Goal: Task Accomplishment & Management: Manage account settings

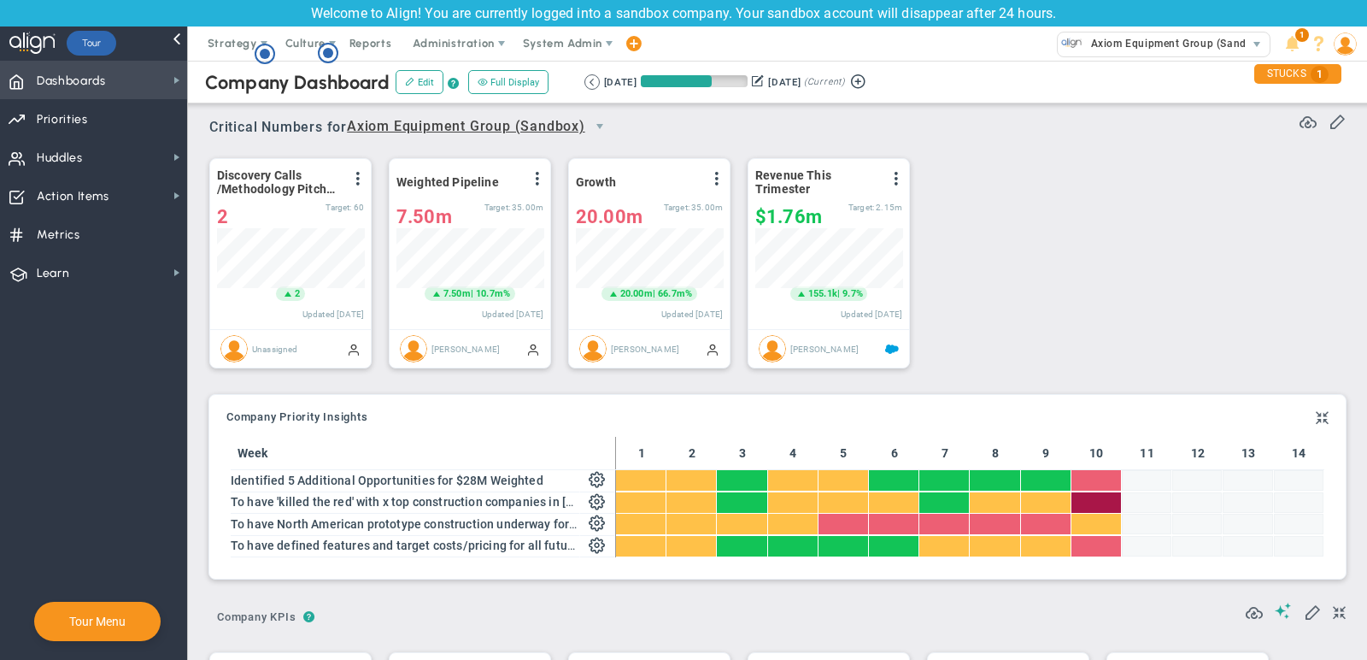
click at [122, 70] on span "Dashboards Dashboards" at bounding box center [93, 80] width 187 height 38
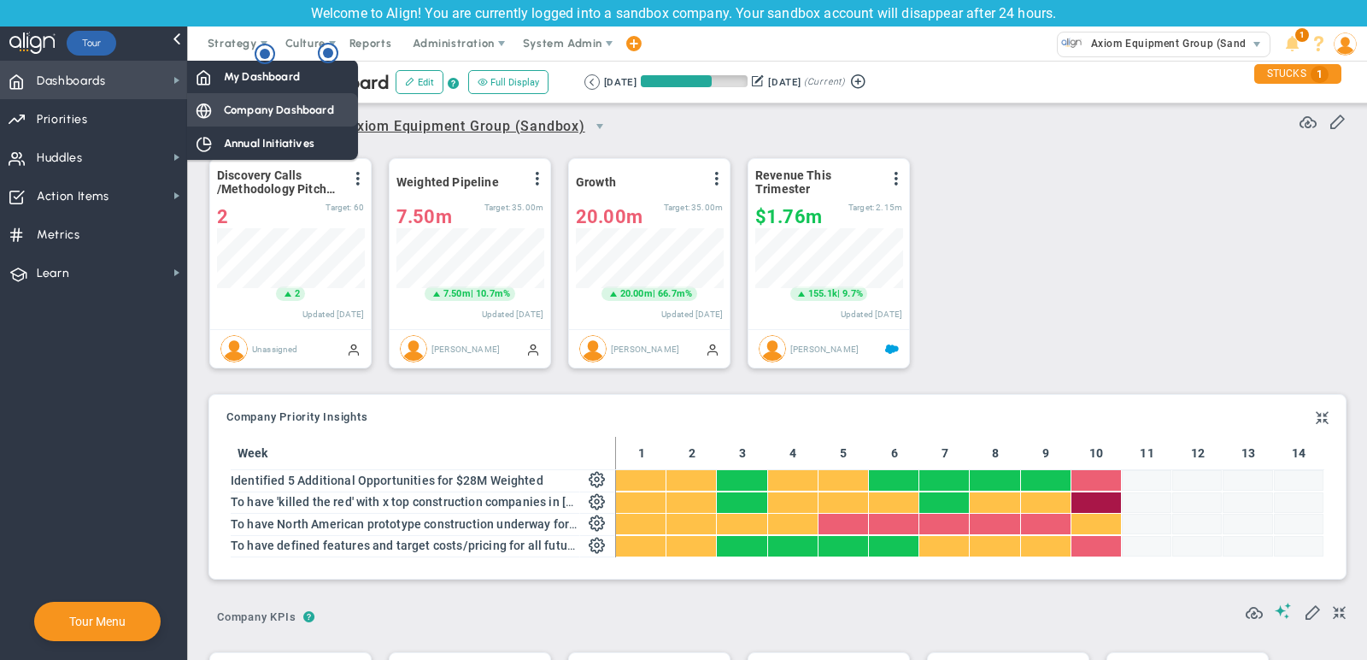
click at [254, 100] on div "Company Dashboard" at bounding box center [272, 109] width 171 height 33
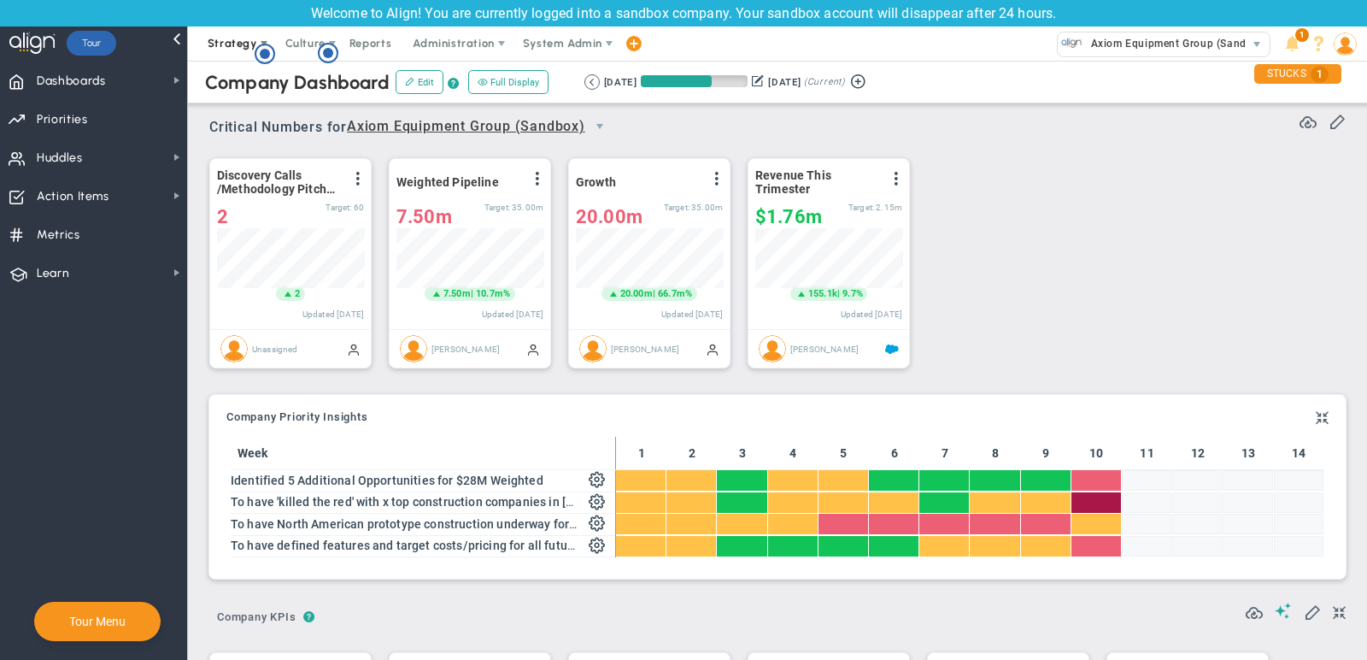
click at [236, 38] on span "Strategy" at bounding box center [233, 43] width 50 height 13
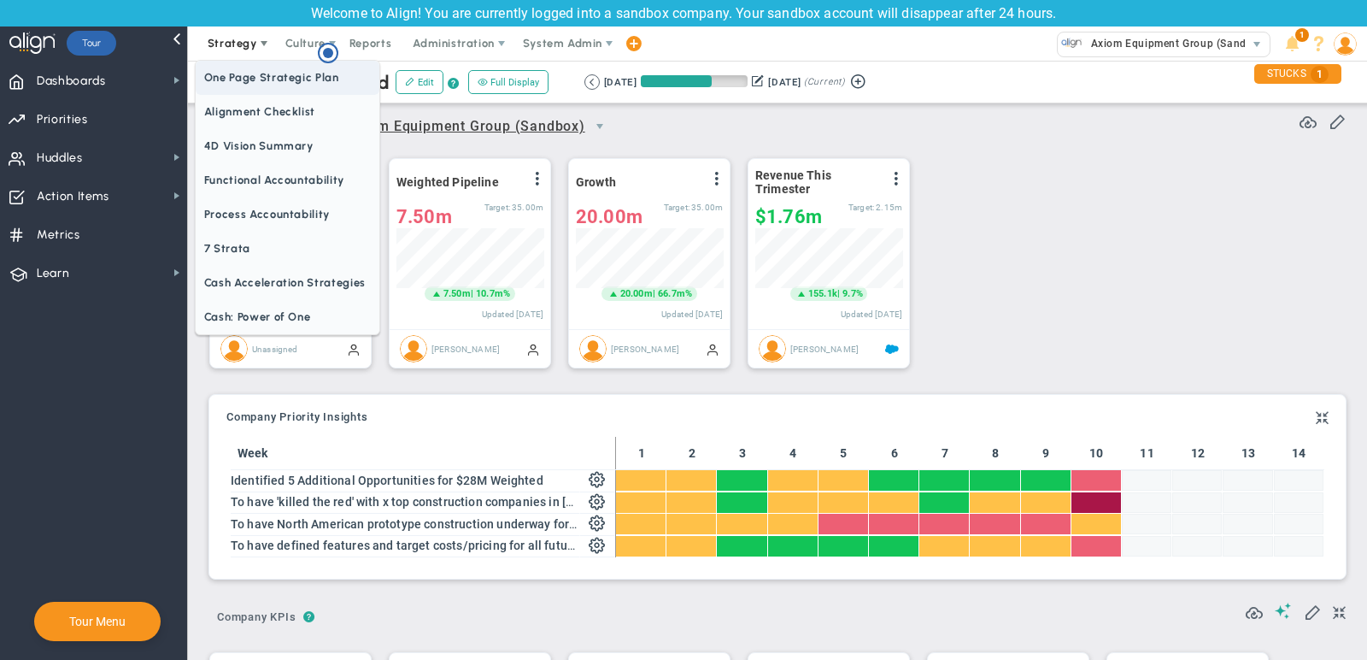
click at [242, 72] on span "One Page Strategic Plan" at bounding box center [288, 78] width 184 height 34
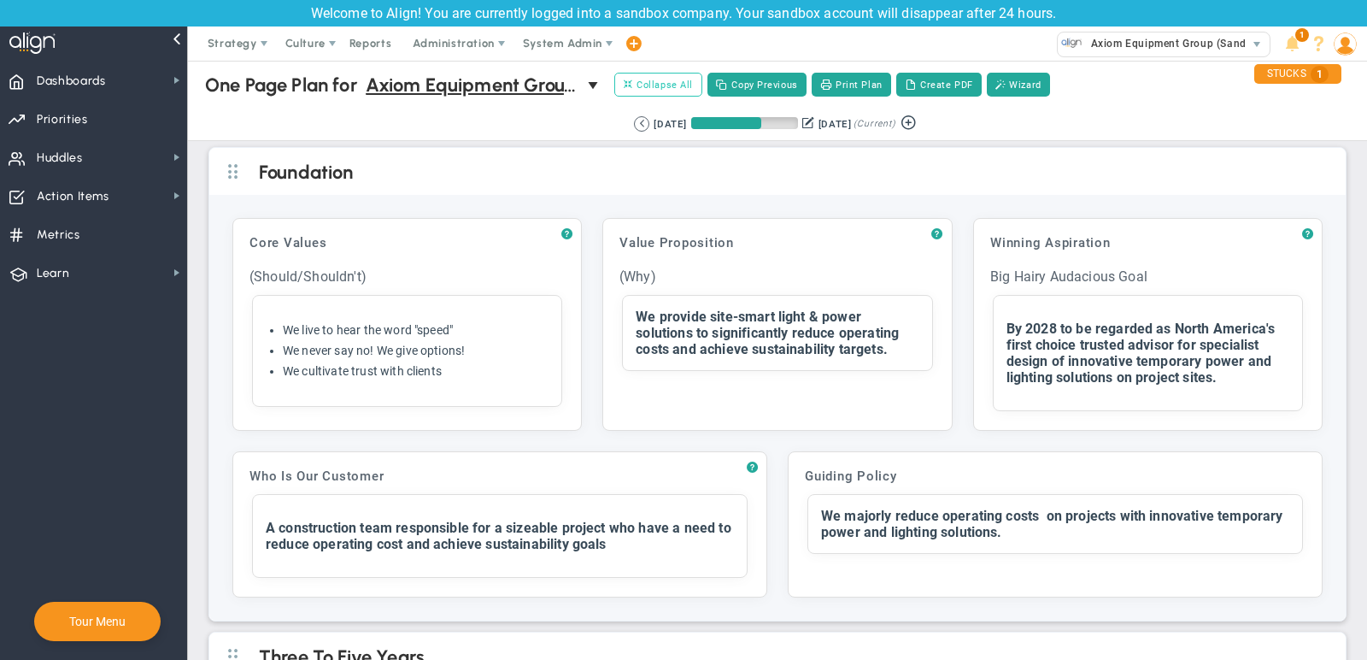
click at [658, 89] on span "Collapse All" at bounding box center [658, 84] width 69 height 15
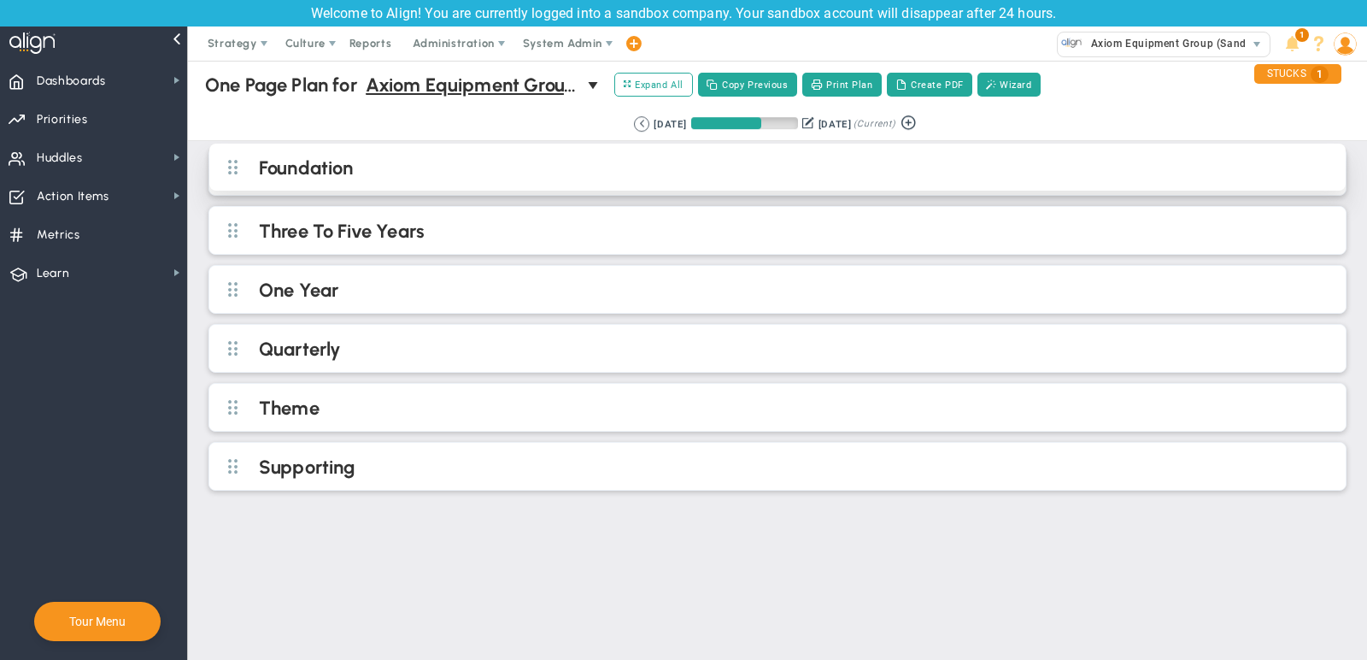
click at [422, 173] on h2 "Foundation" at bounding box center [792, 169] width 1066 height 26
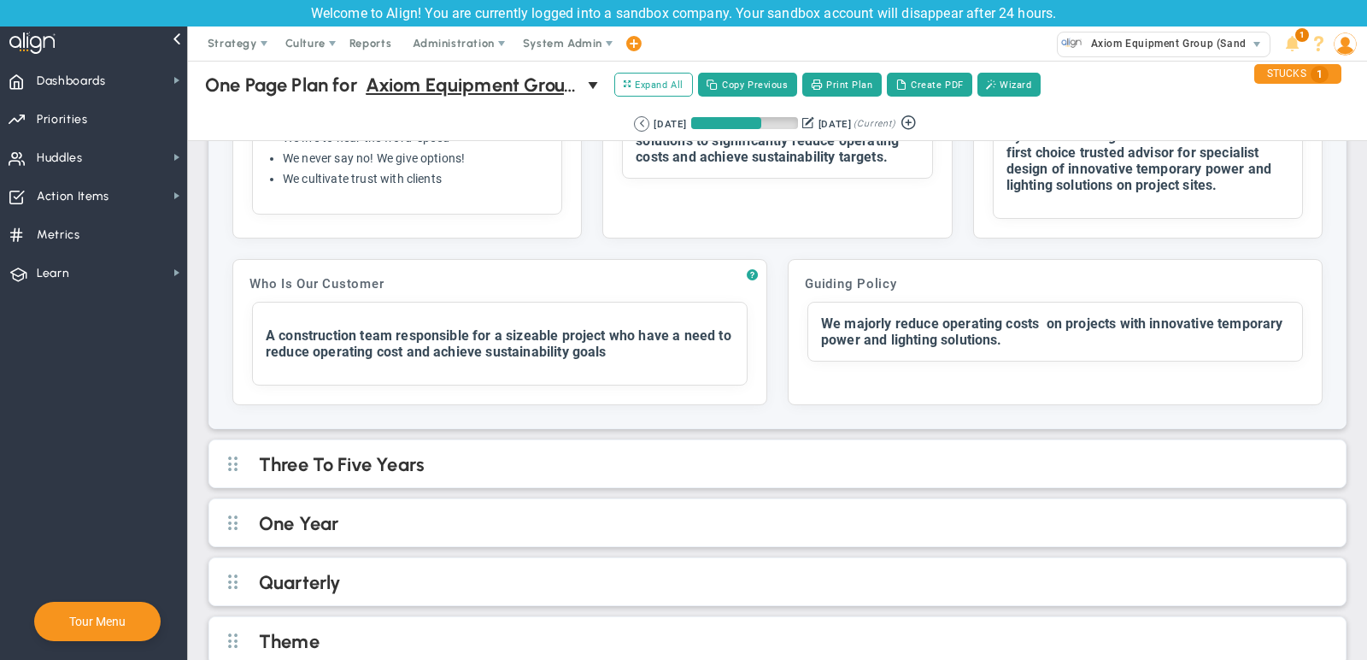
scroll to position [195, 0]
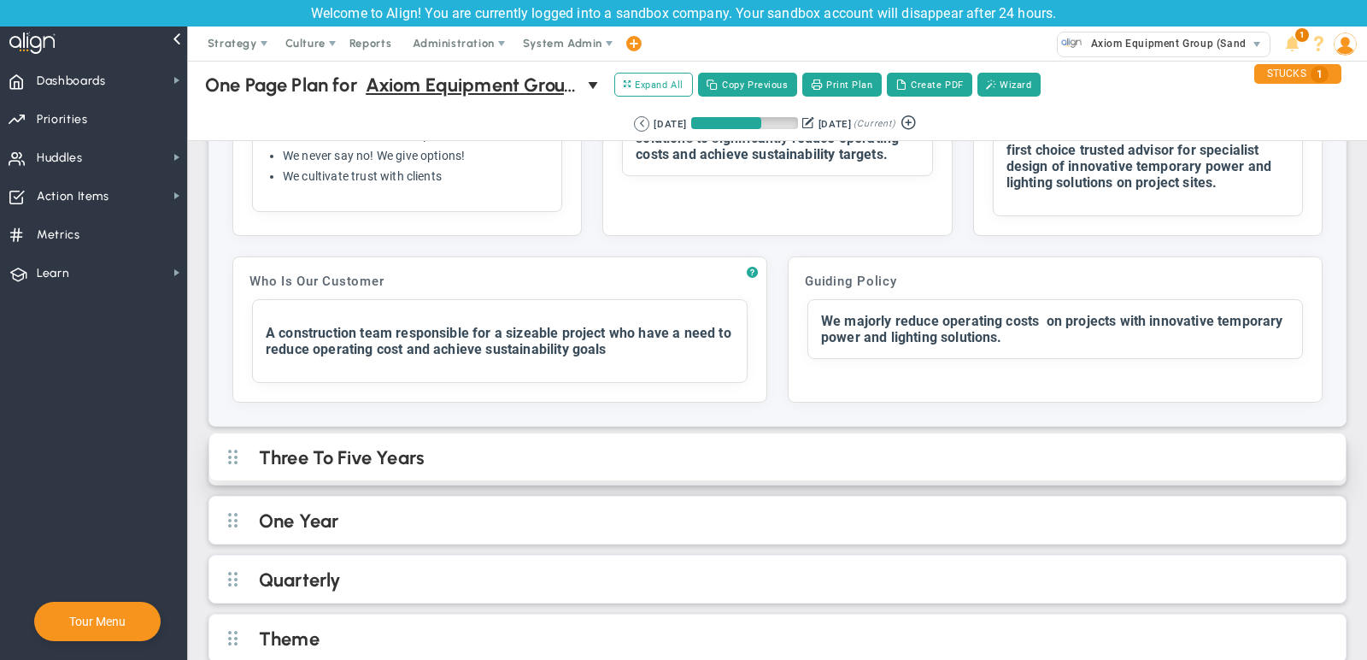
click at [655, 453] on h2 "Three To Five Years" at bounding box center [792, 459] width 1066 height 26
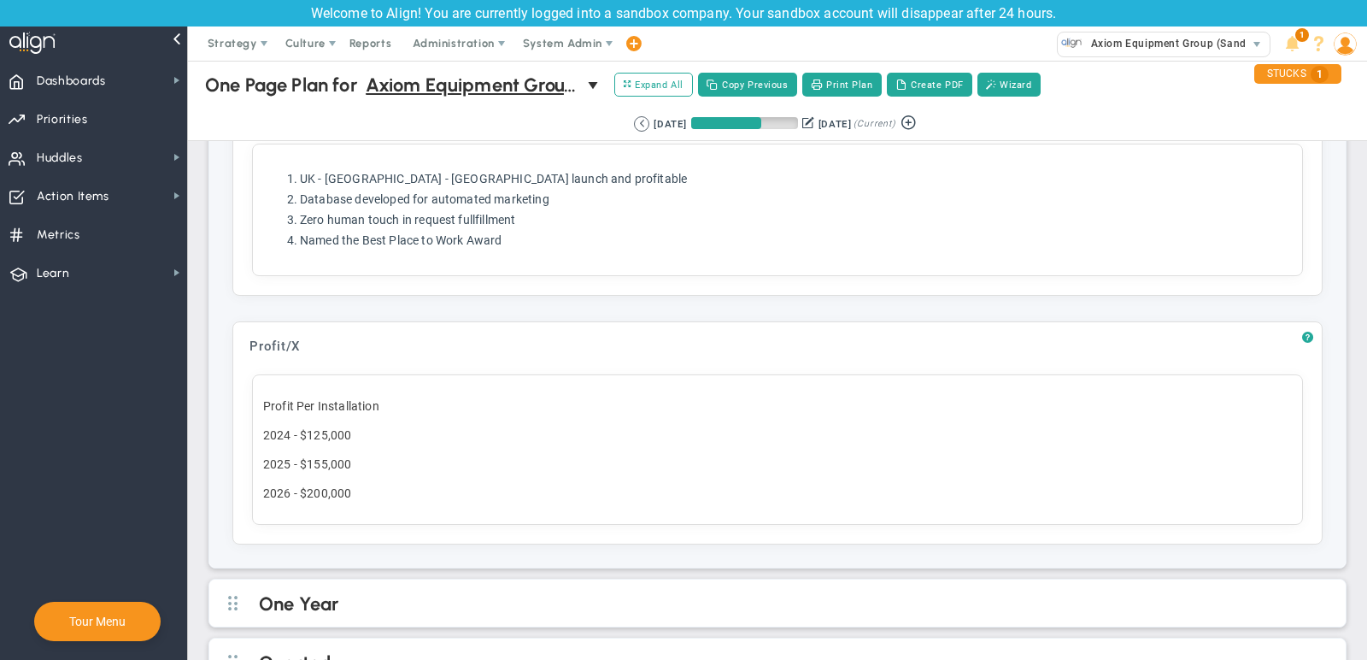
scroll to position [1191, 0]
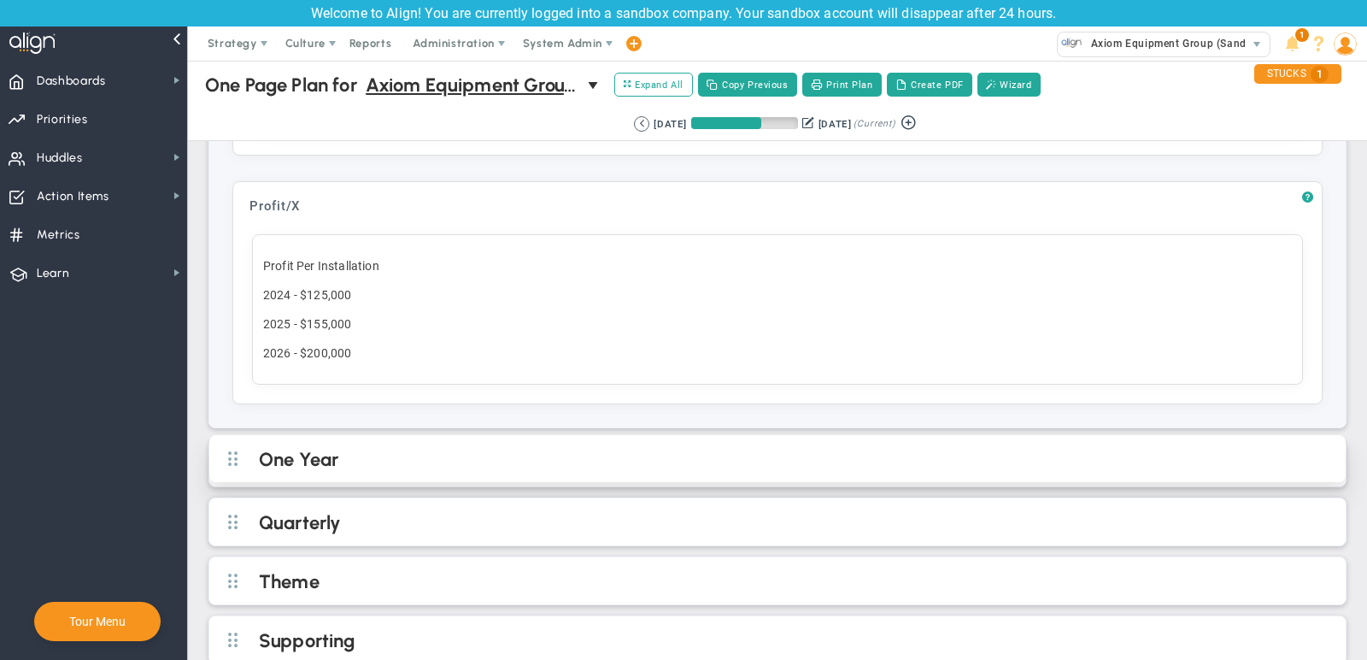
click at [697, 448] on h2 "One Year" at bounding box center [792, 461] width 1066 height 26
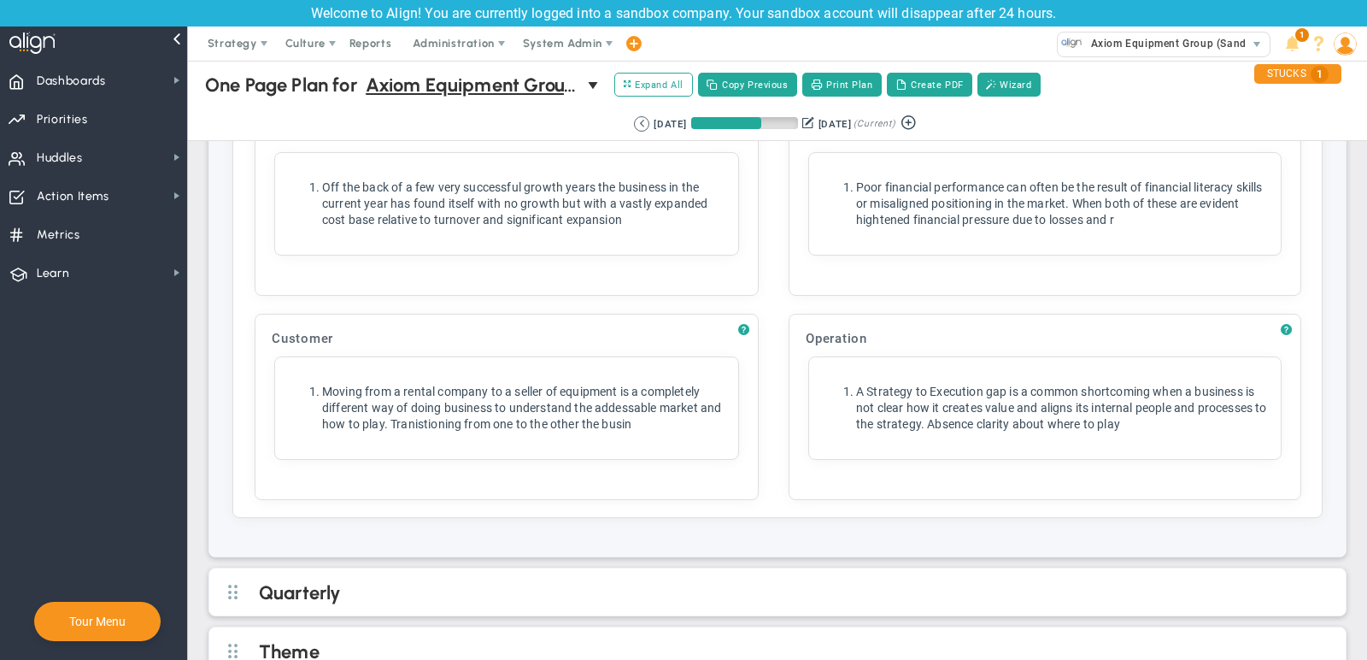
scroll to position [3264, 0]
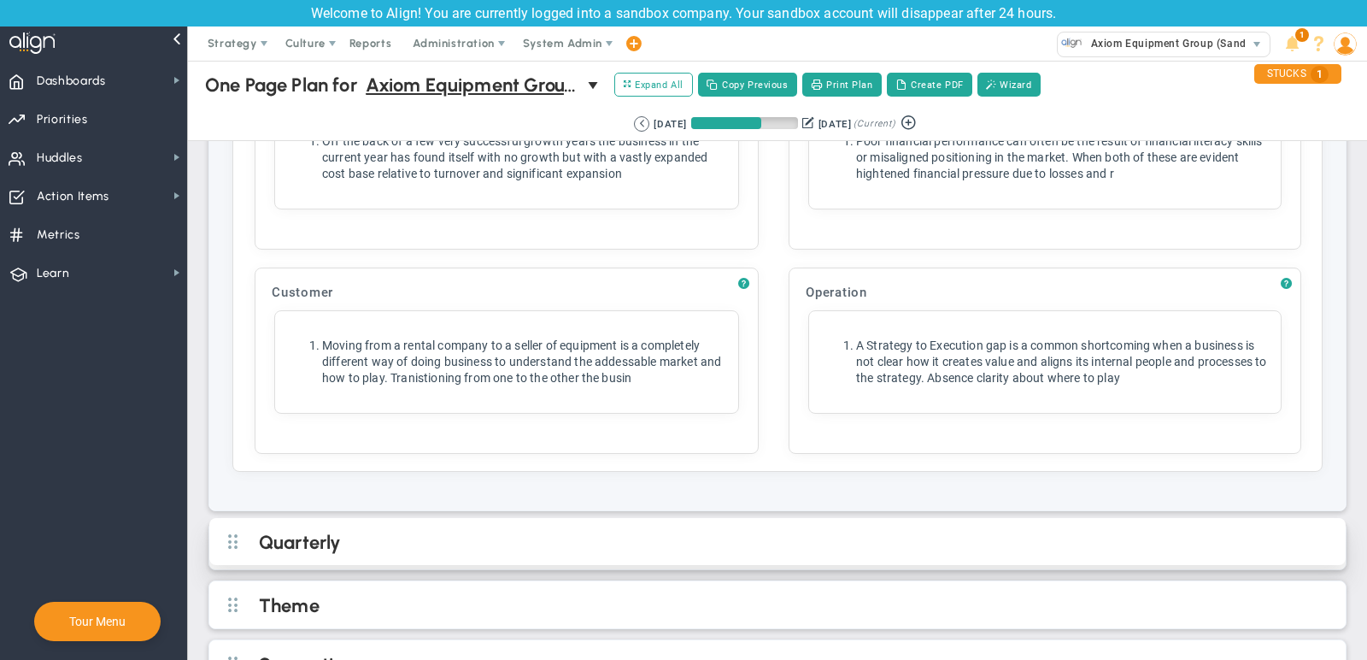
click at [367, 531] on h2 "Quarterly" at bounding box center [792, 544] width 1066 height 26
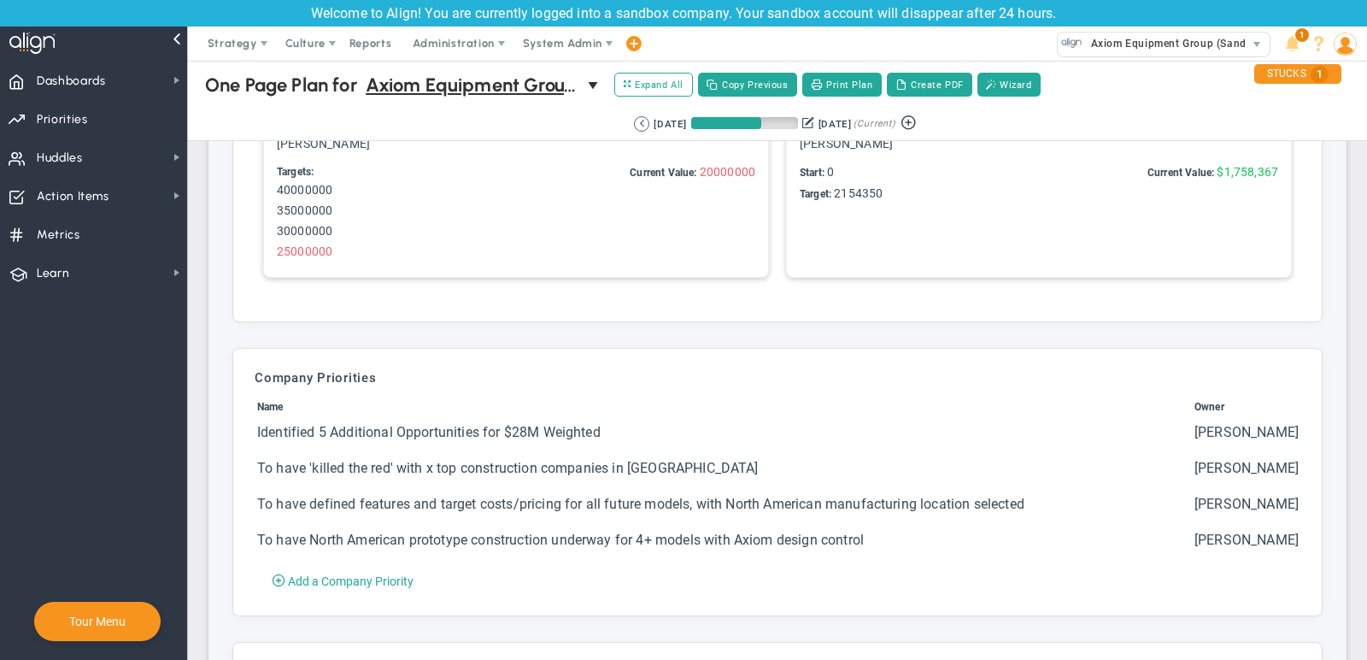
scroll to position [4428, 0]
click at [926, 86] on button "Create PDF" at bounding box center [929, 85] width 85 height 24
click at [143, 75] on span "Dashboards Dashboards" at bounding box center [93, 80] width 187 height 38
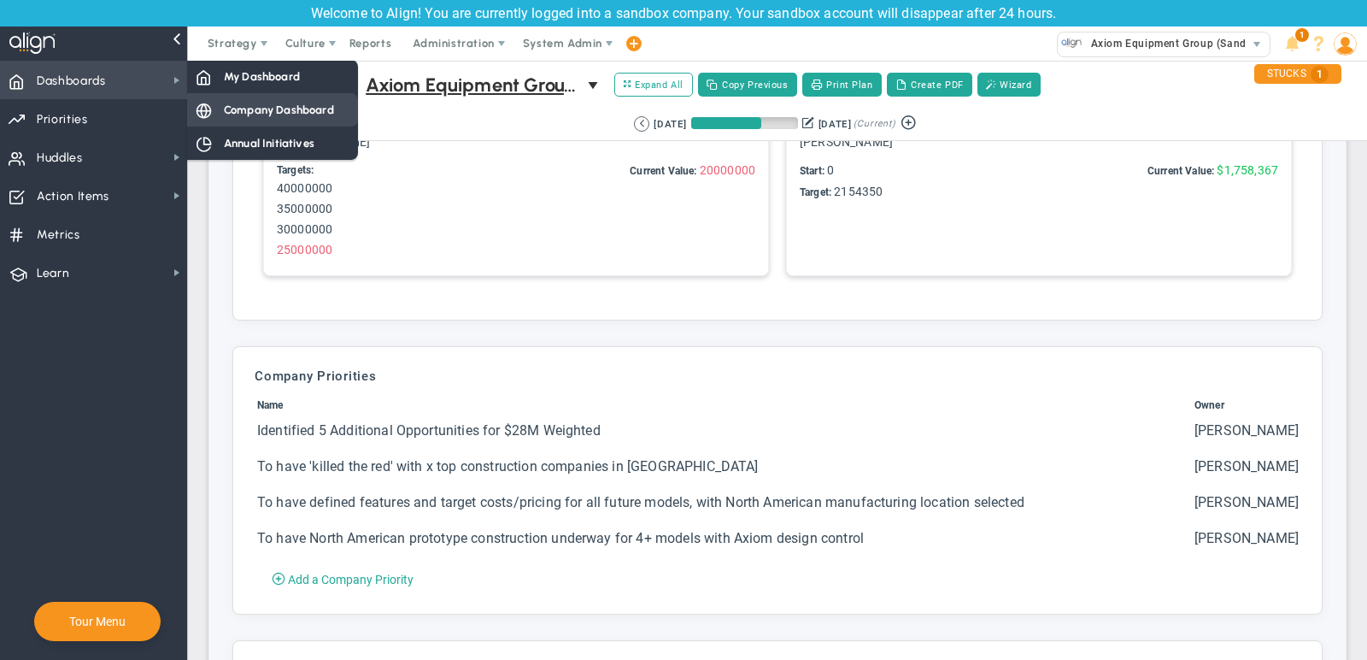
click at [289, 102] on span "Company Dashboard" at bounding box center [279, 110] width 110 height 16
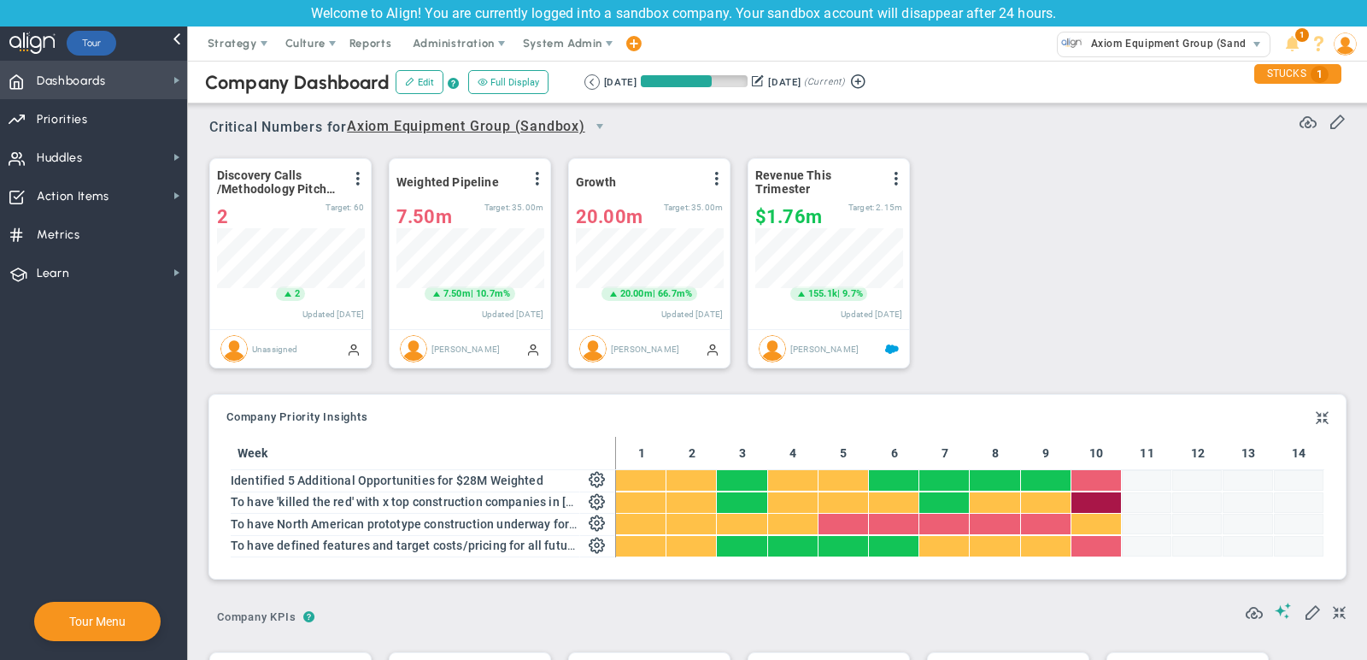
scroll to position [60, 147]
click at [225, 36] on span "Strategy" at bounding box center [234, 43] width 78 height 34
click at [603, 119] on span "select" at bounding box center [599, 126] width 29 height 29
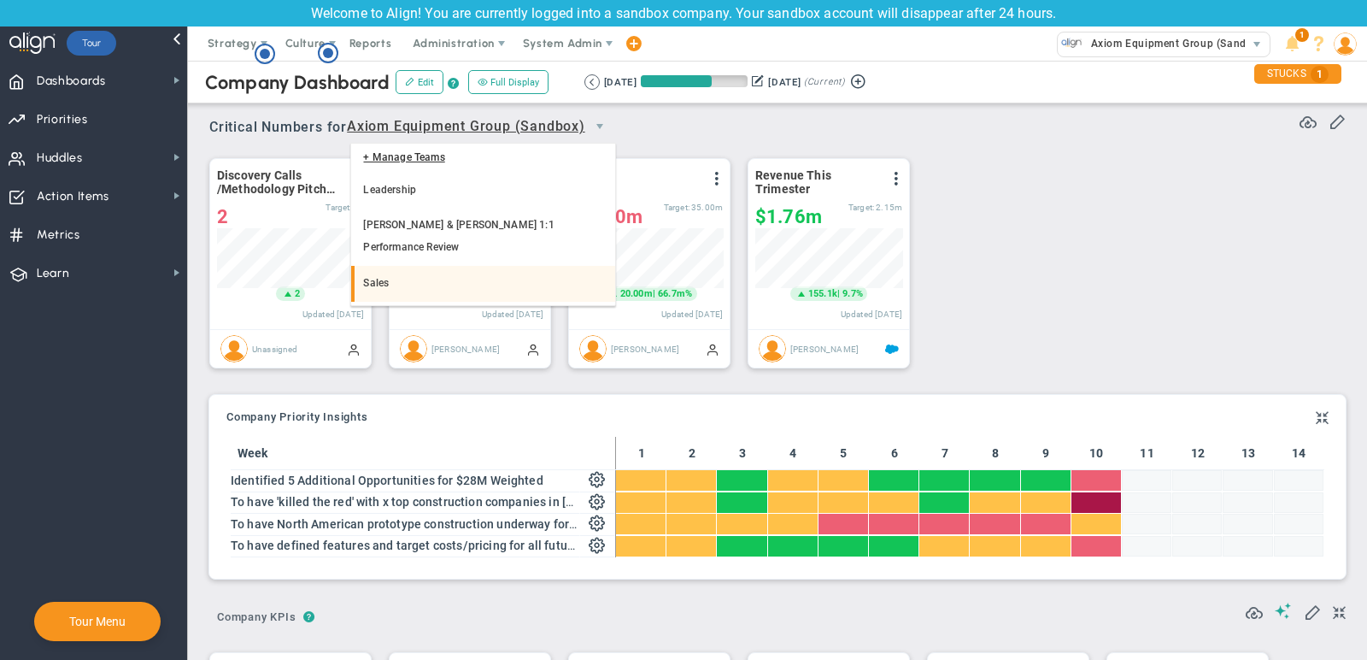
click at [422, 266] on li "Sales" at bounding box center [483, 284] width 264 height 36
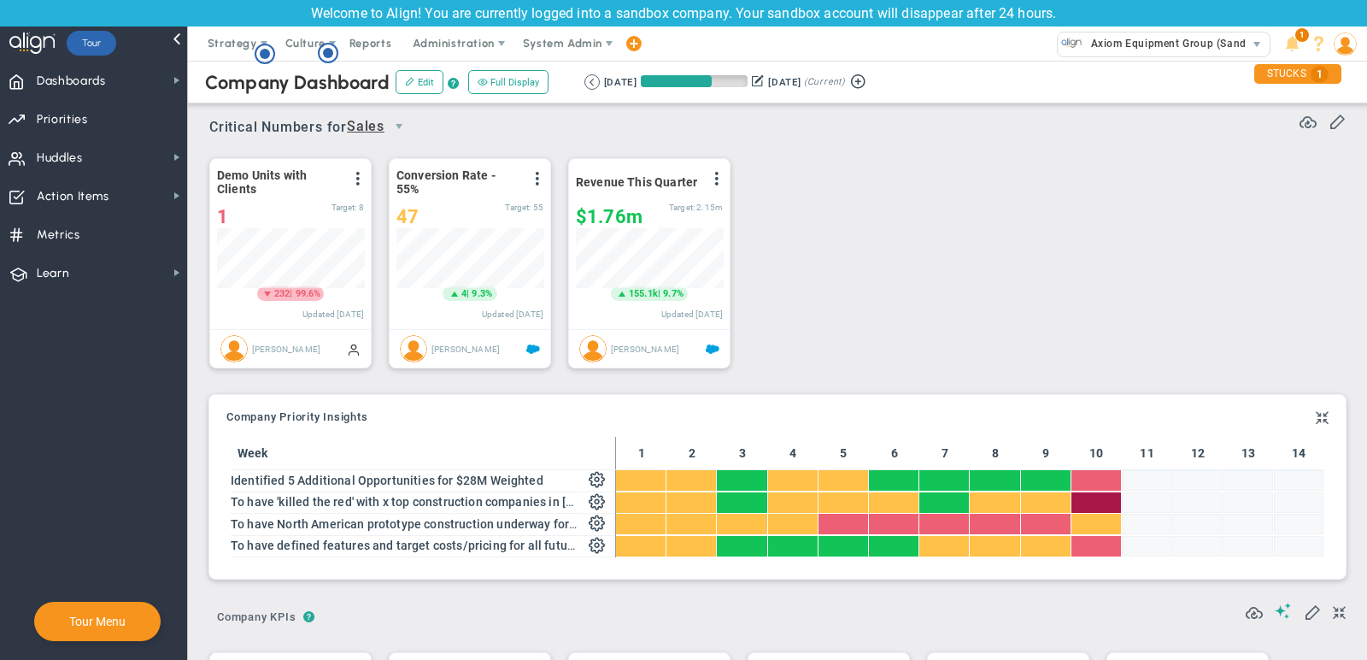
scroll to position [854515, 854427]
click at [403, 123] on span "select" at bounding box center [399, 127] width 14 height 14
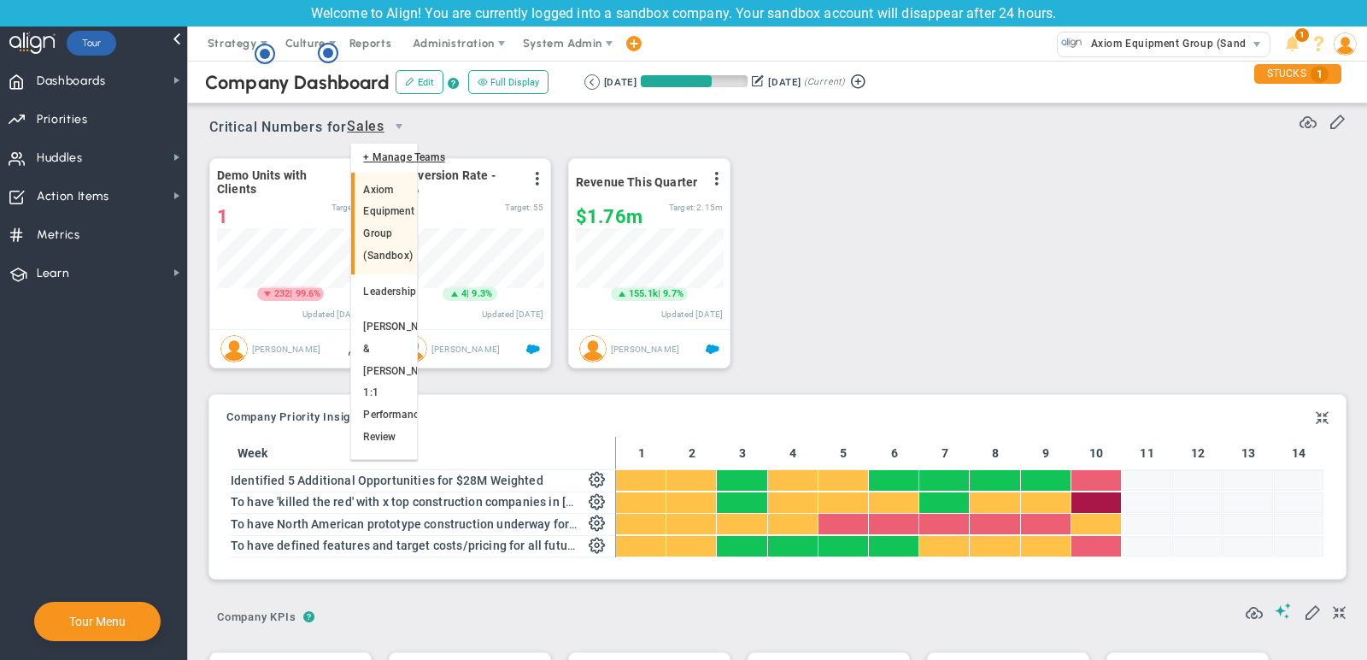
click at [372, 205] on li "Axiom Equipment Group (Sandbox)" at bounding box center [383, 224] width 65 height 102
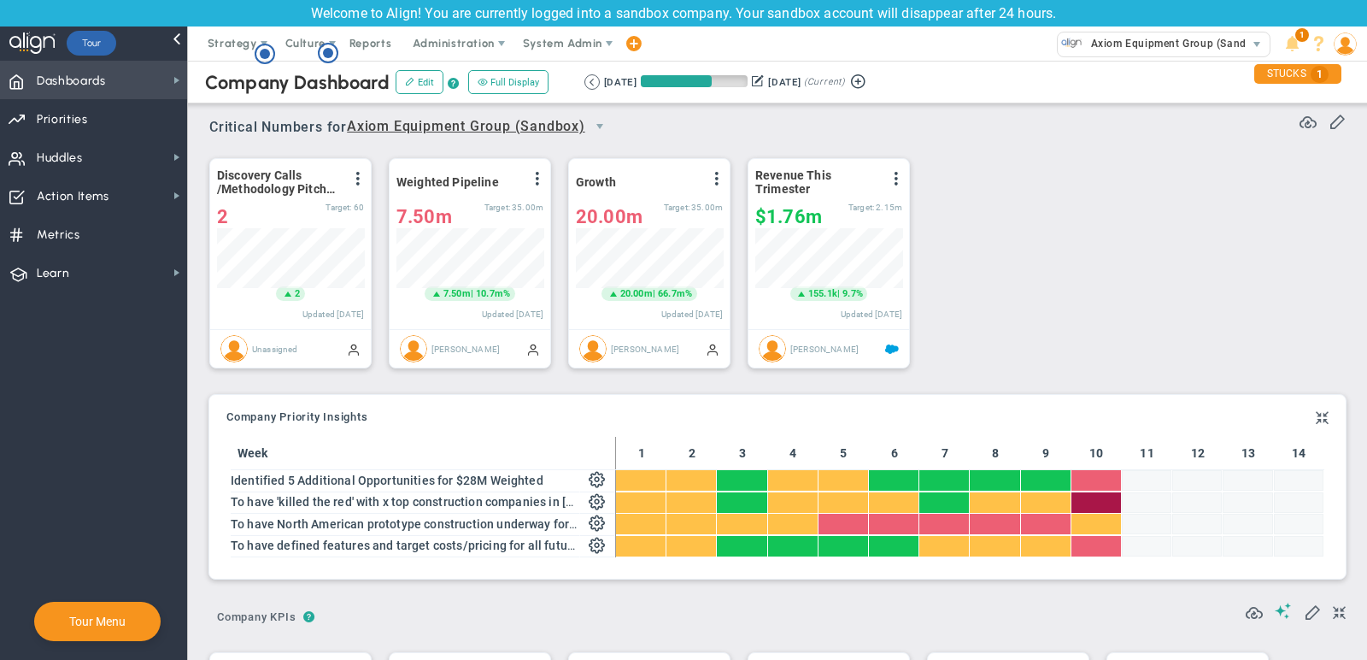
click at [149, 68] on span "Dashboards Dashboards" at bounding box center [93, 80] width 187 height 38
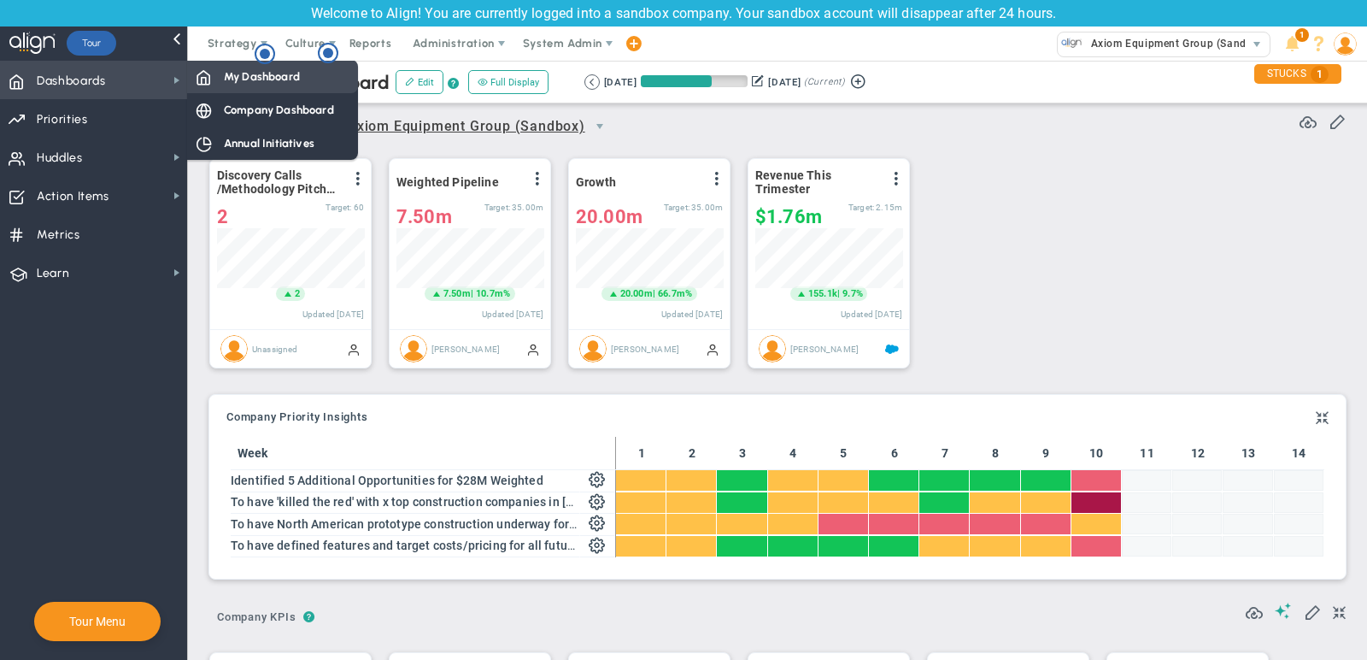
click at [267, 71] on span "My Dashboard" at bounding box center [262, 76] width 76 height 16
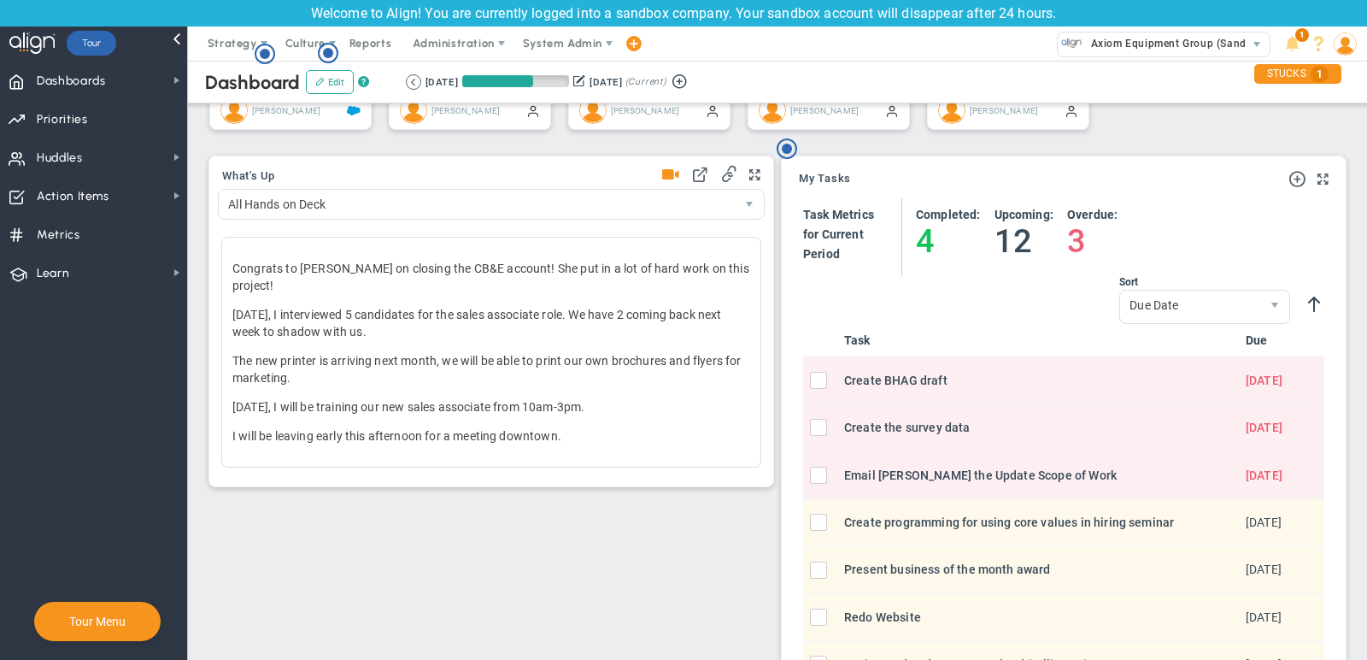
scroll to position [526, 0]
click at [112, 120] on span "Priorities OKR Tree Priorities OKRs" at bounding box center [93, 118] width 187 height 38
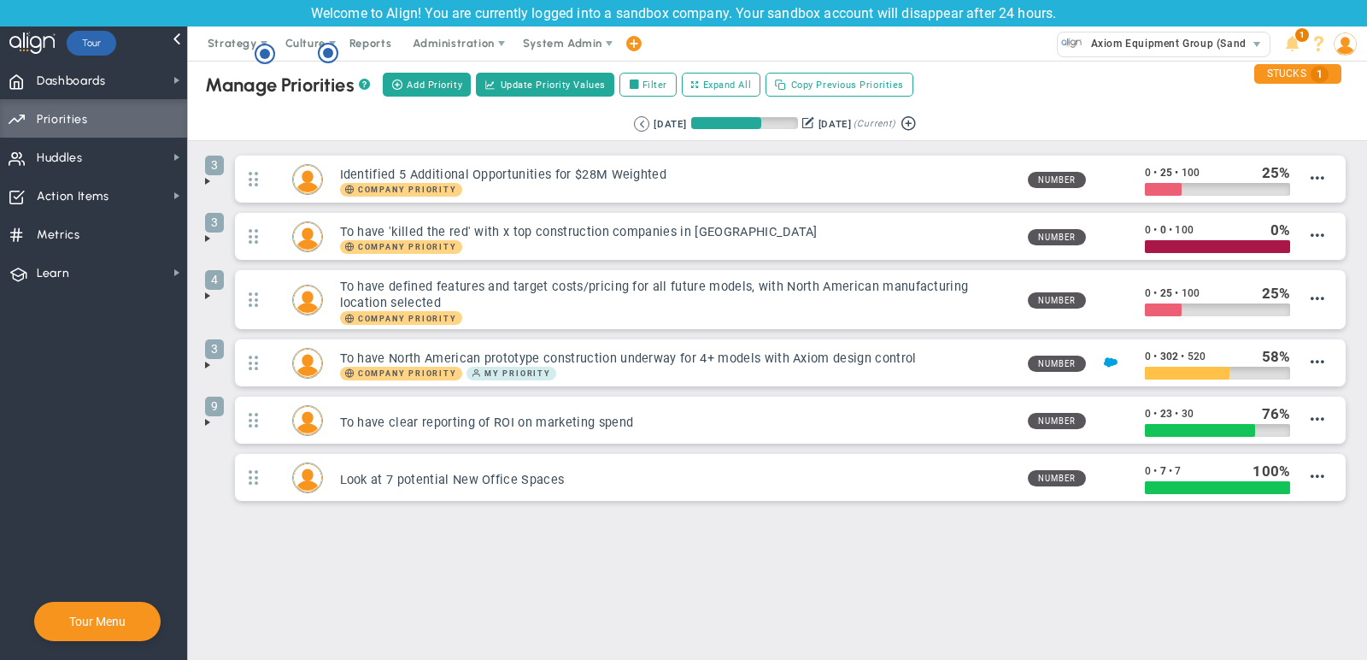
click at [206, 177] on span at bounding box center [208, 181] width 14 height 14
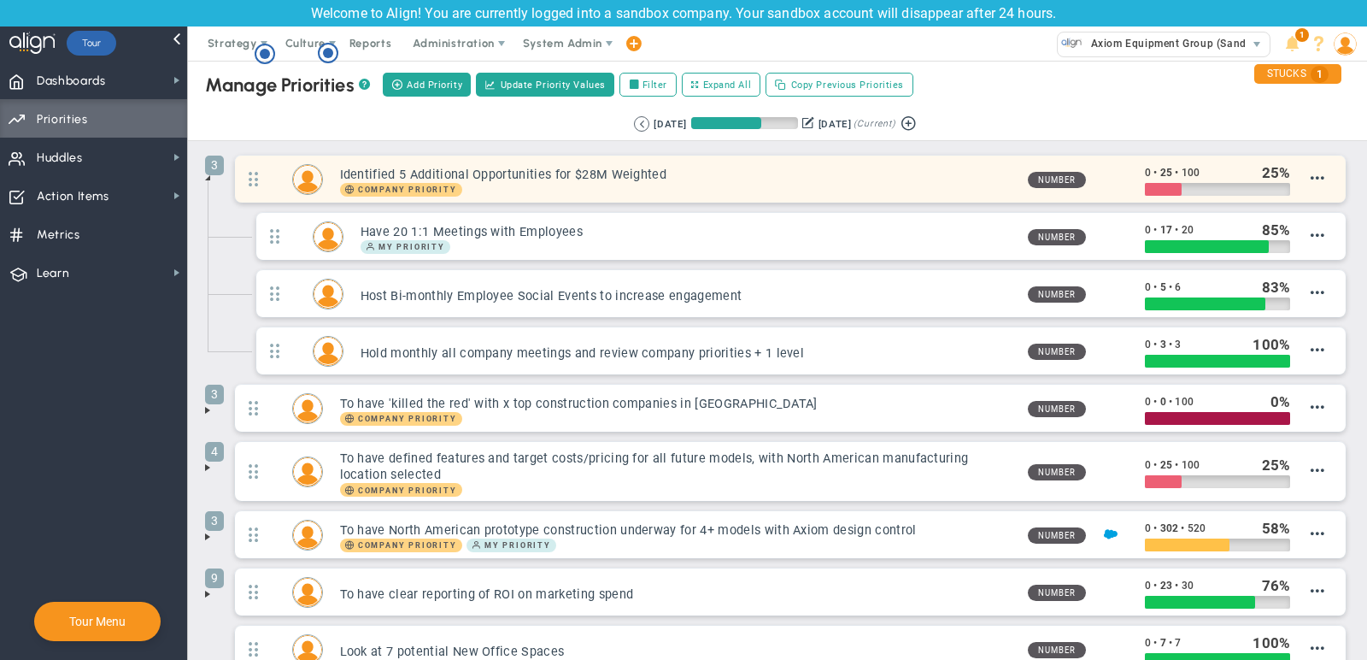
click at [597, 183] on div "Company Priority" at bounding box center [677, 190] width 674 height 14
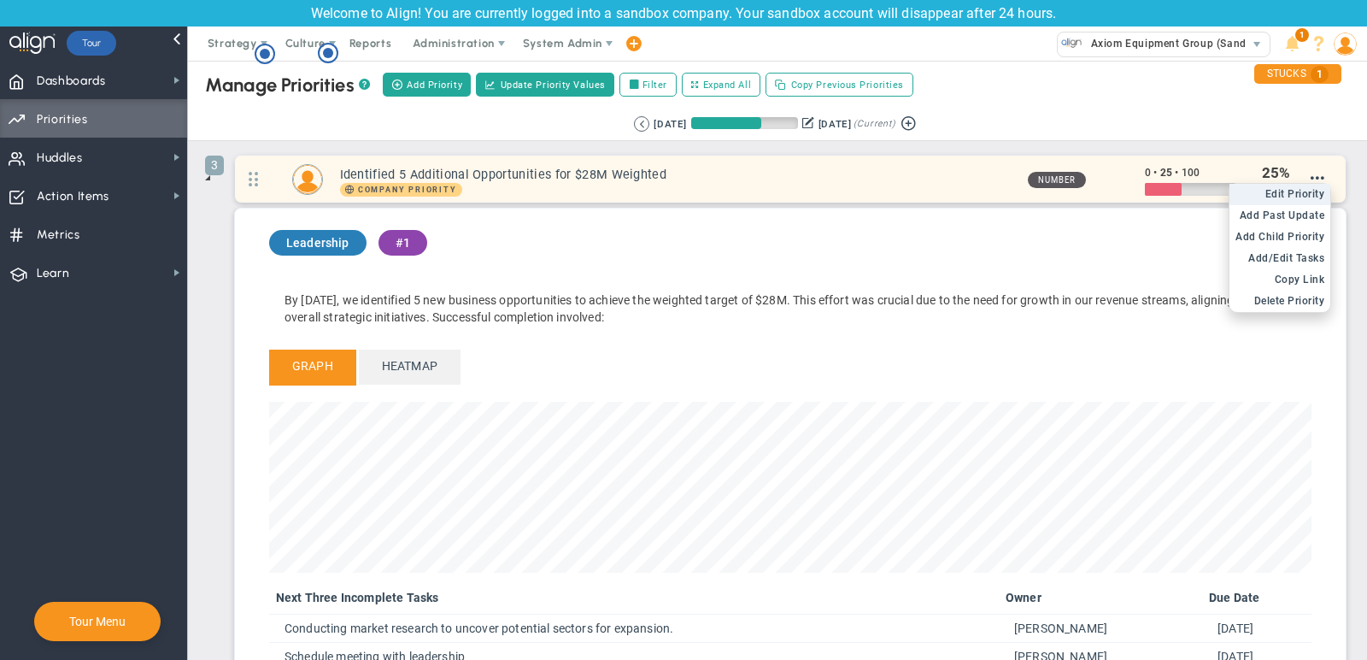
click at [1295, 193] on span "Edit Priority" at bounding box center [1296, 194] width 60 height 12
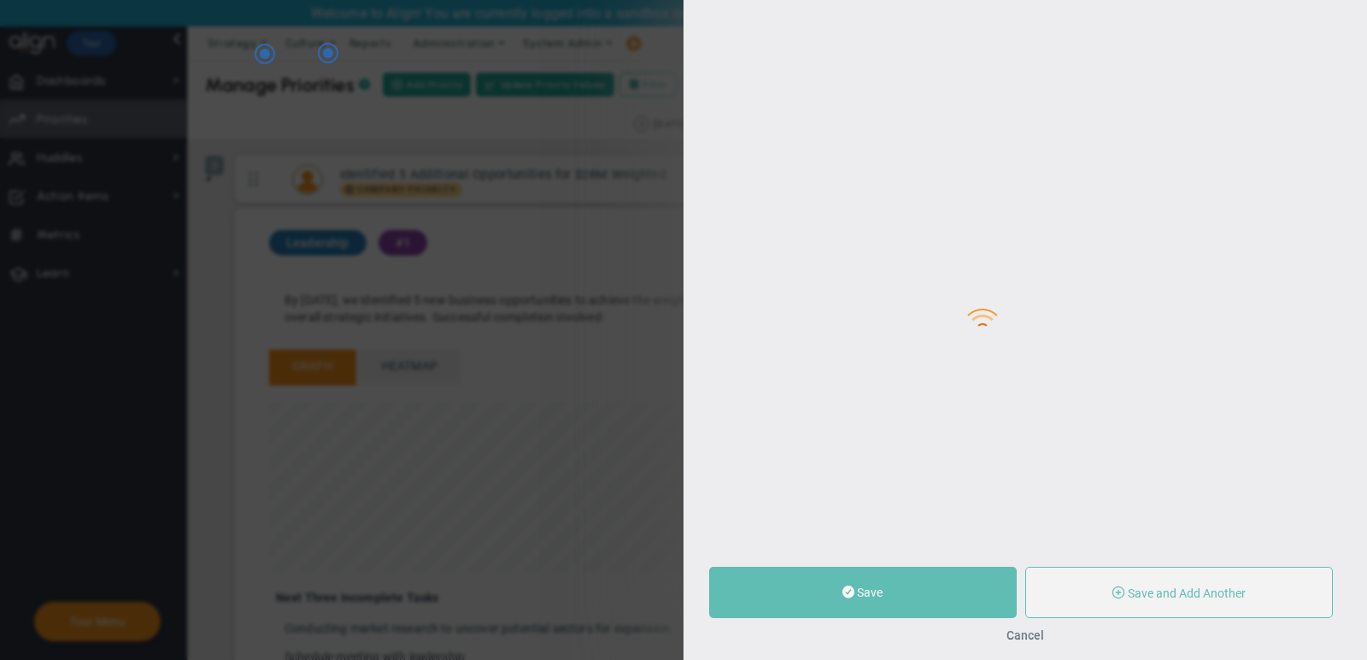
type input "Identified 5 Additional Opportunities for $28M Weighted"
type input "0"
type input "25"
type input "100"
radio input "true"
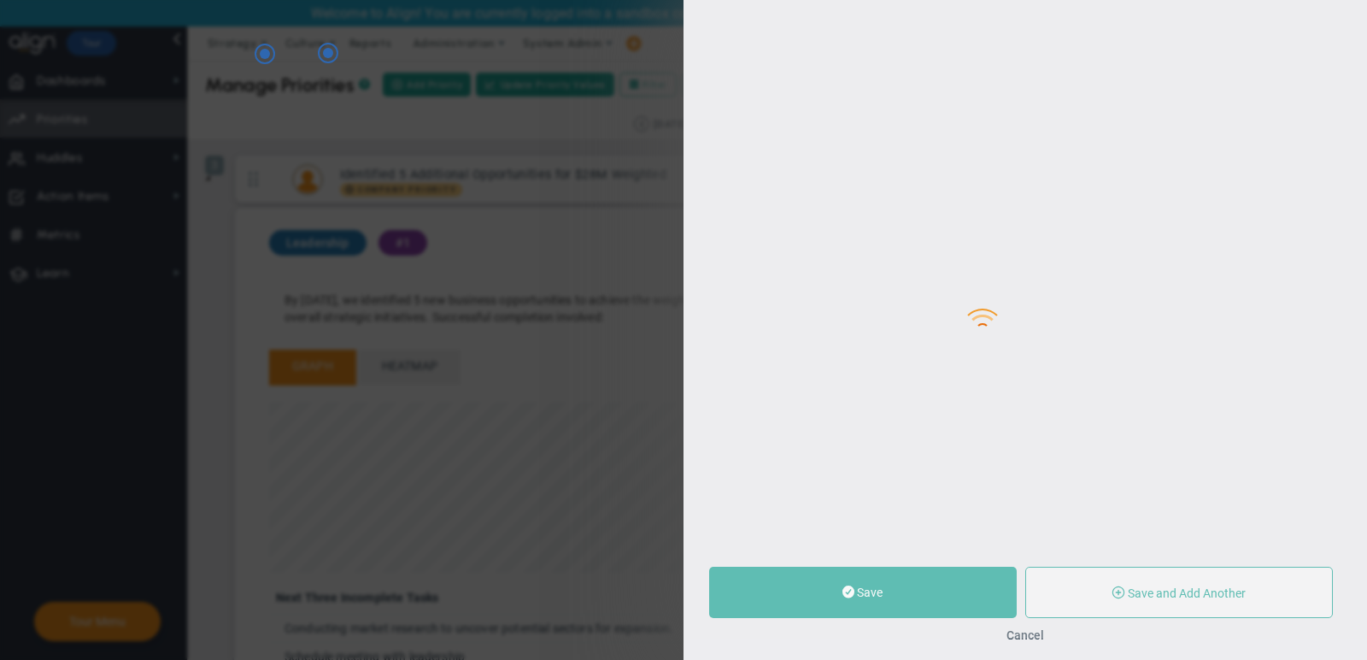
type input "[PERSON_NAME]"
type input "0"
type input "25"
type input "100"
radio input "true"
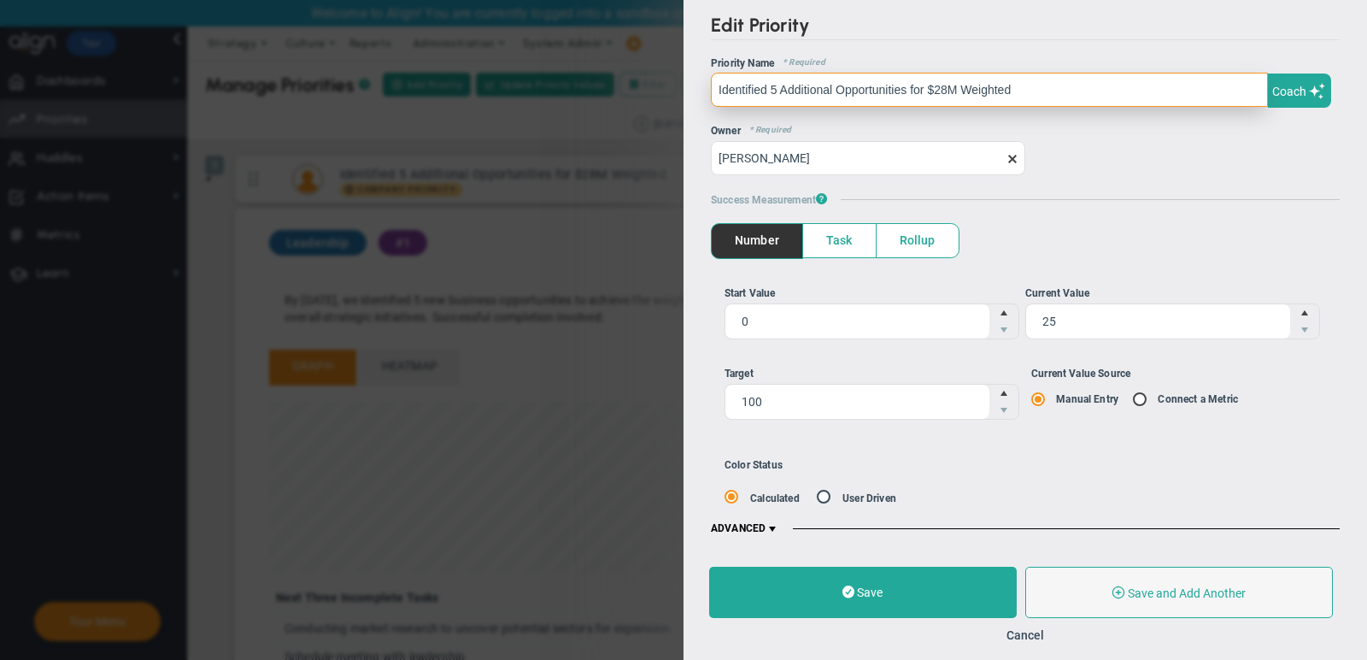
drag, startPoint x: 1025, startPoint y: 88, endPoint x: 665, endPoint y: 101, distance: 360.0
click at [665, 101] on div "Edit Priority OKR Name Priority Name Identified 5 Additional Opportunities for …" at bounding box center [683, 330] width 1367 height 660
click at [1033, 86] on input "Identified 5 Additional Opportunities for $28M Weighted" at bounding box center [989, 90] width 557 height 34
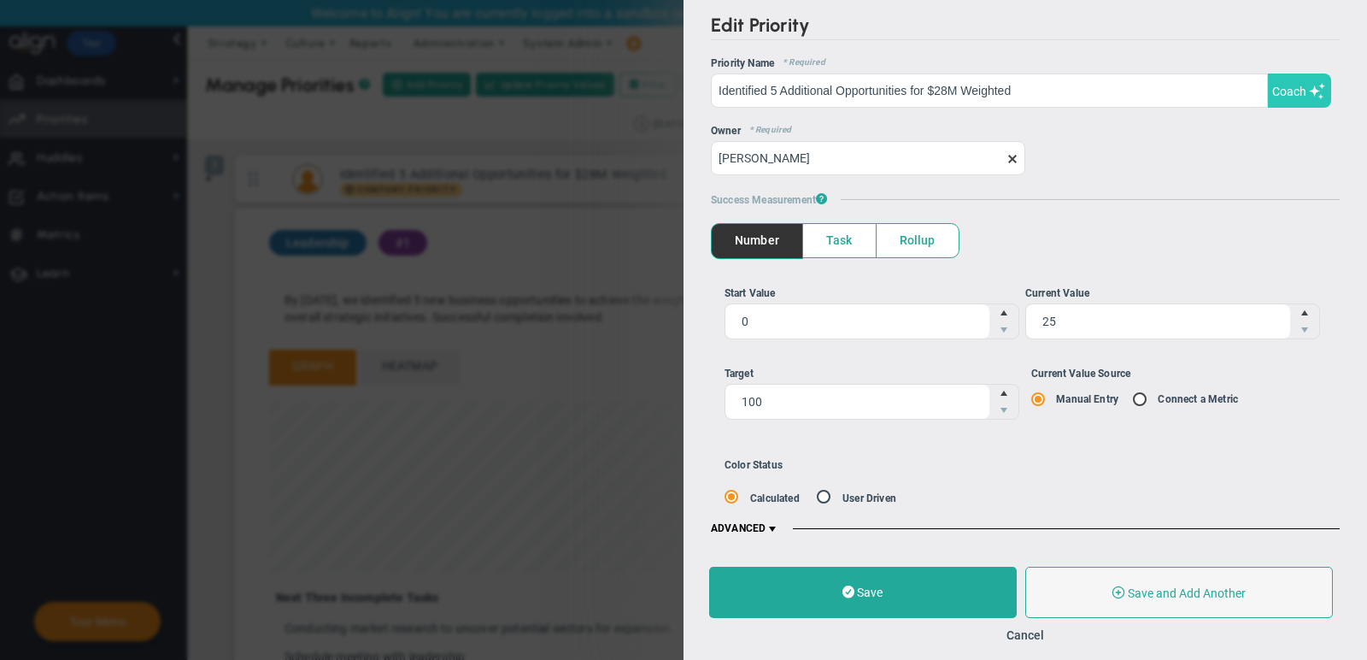
click at [1318, 91] on span at bounding box center [1317, 91] width 17 height 16
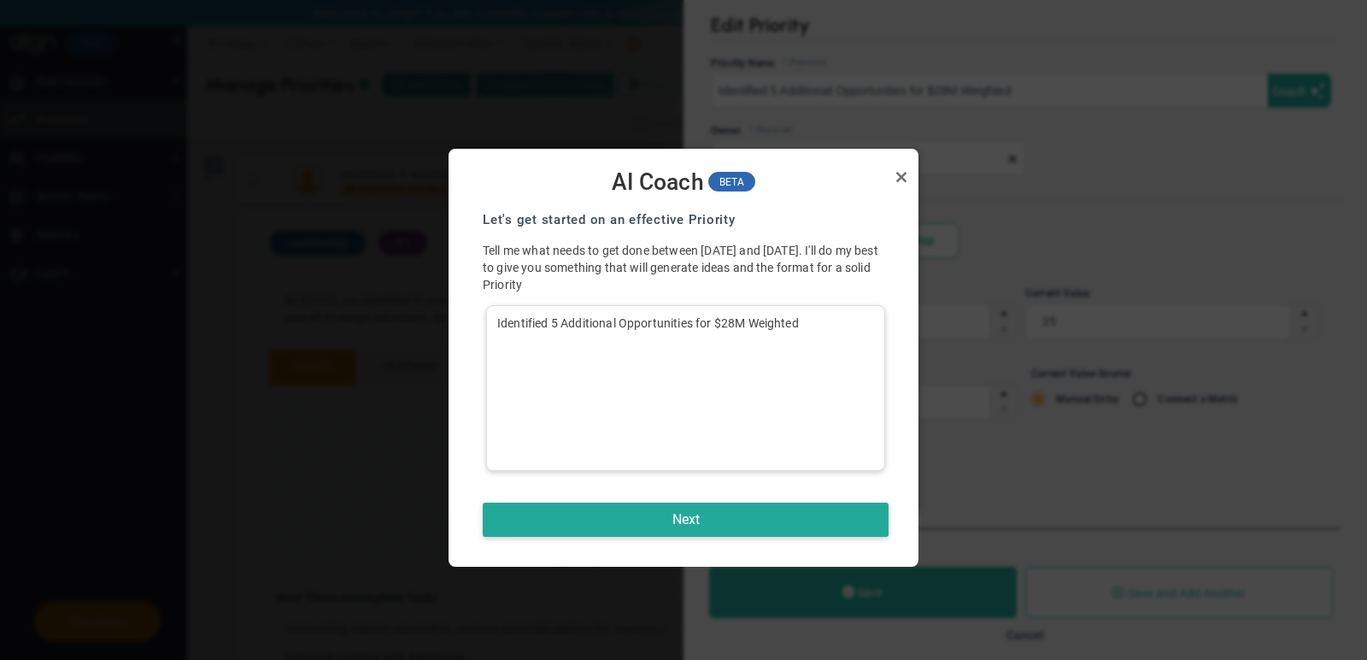
click at [784, 371] on div "Identified 5 Additional Opportunities for $28M Weighted" at bounding box center [685, 388] width 399 height 166
click at [768, 509] on button "Next" at bounding box center [686, 519] width 406 height 34
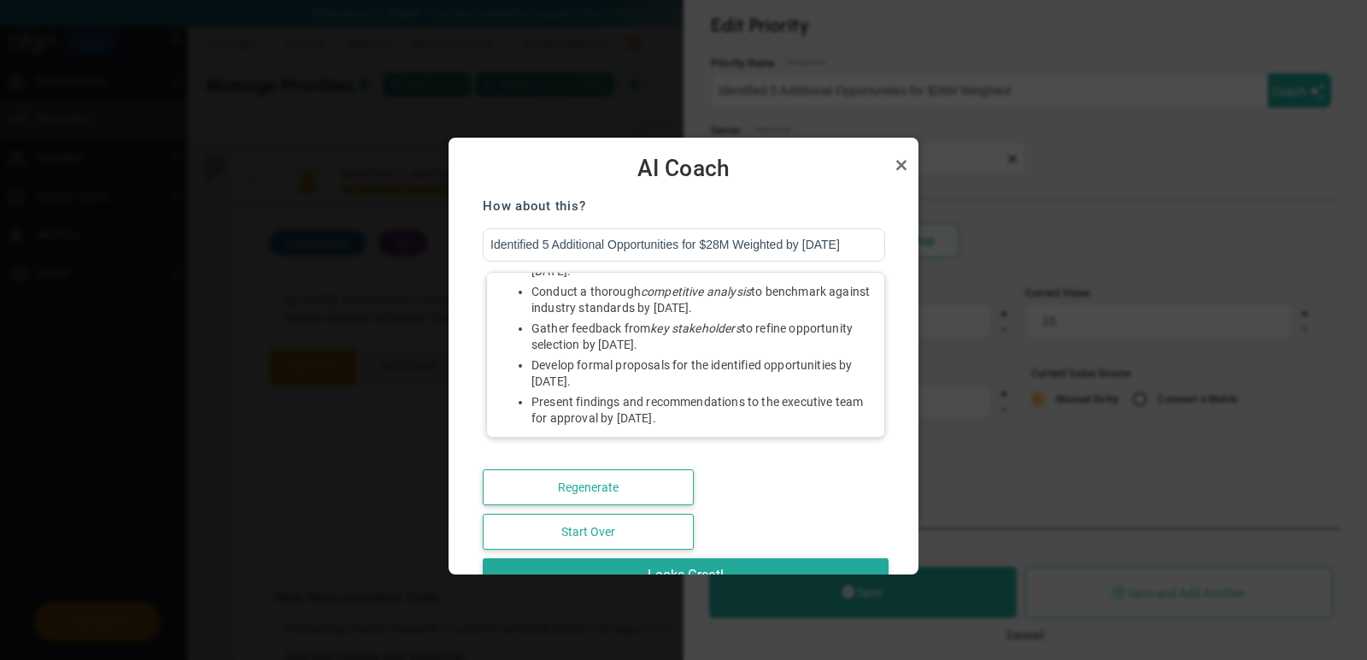
scroll to position [156, 0]
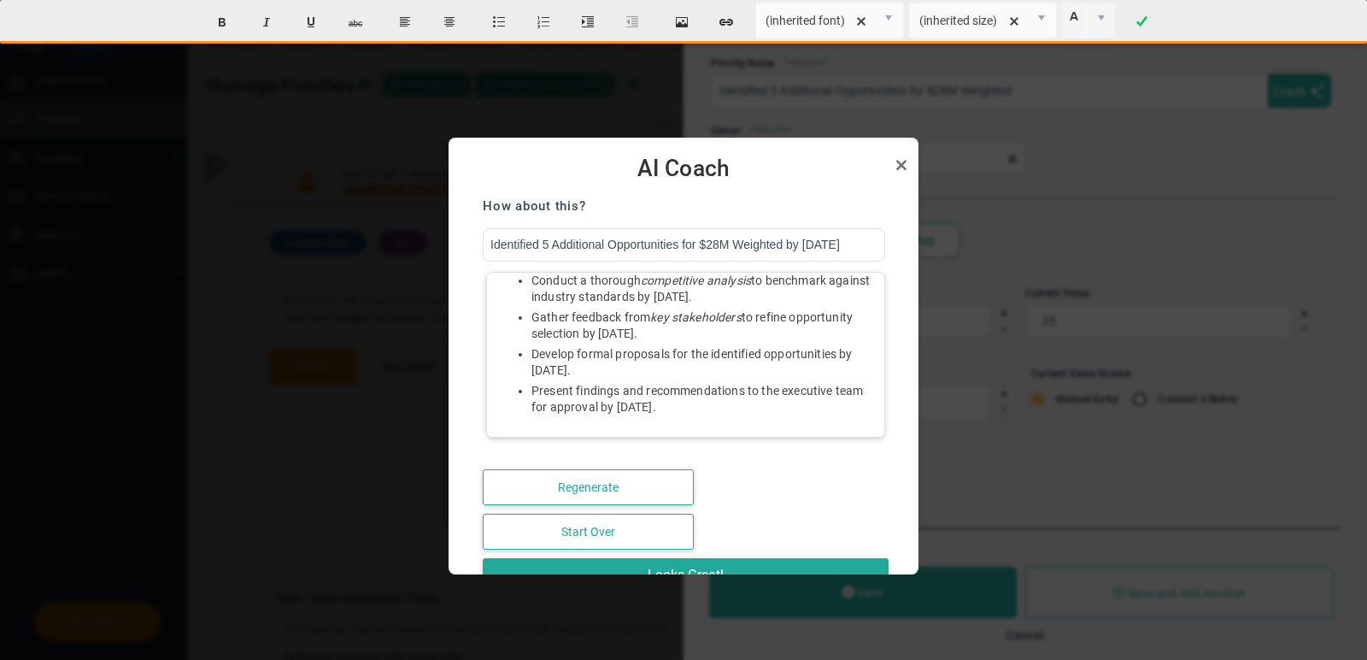
click at [667, 384] on li "Present findings and recommendations to the executive team for approval by [DAT…" at bounding box center [703, 399] width 343 height 32
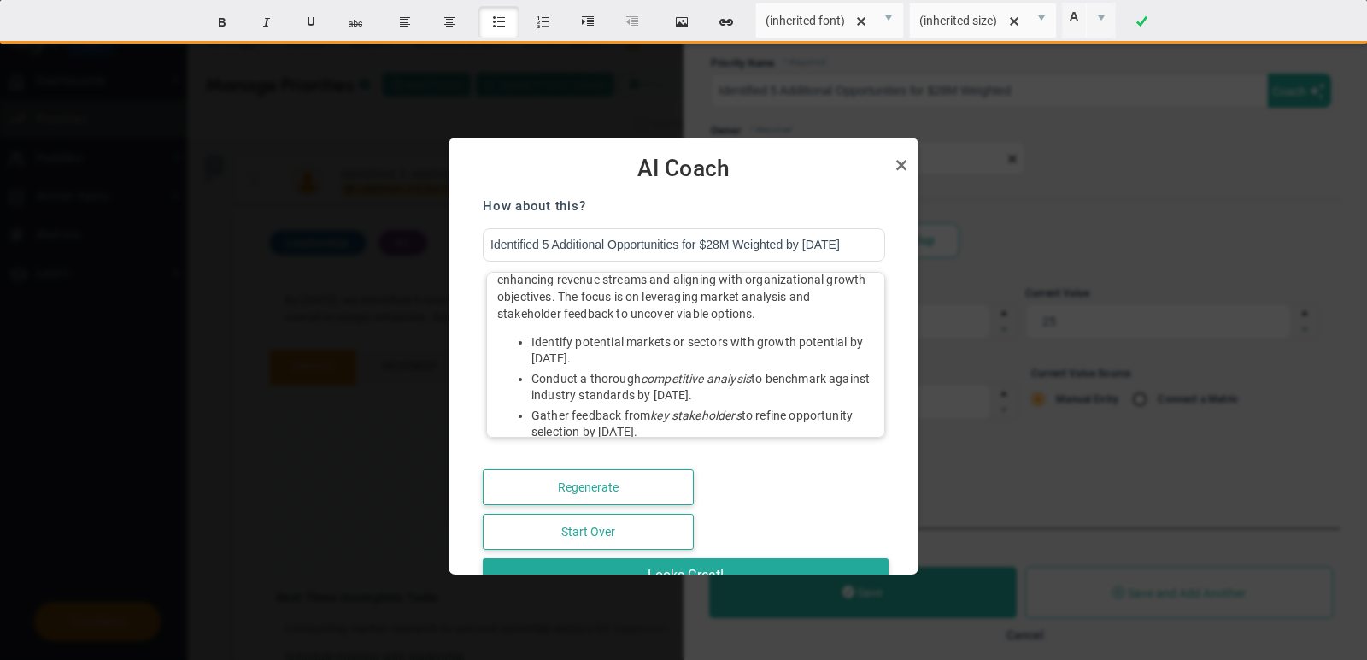
scroll to position [0, 0]
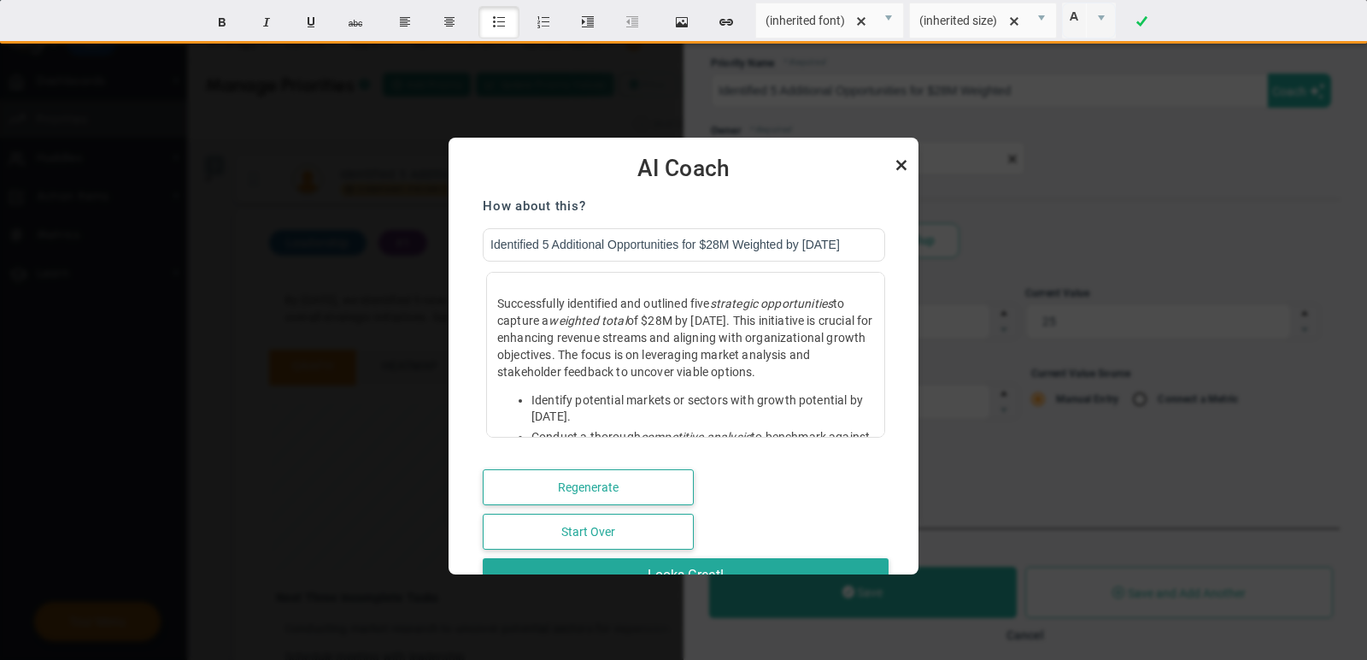
click at [906, 162] on link "Close" at bounding box center [901, 165] width 21 height 21
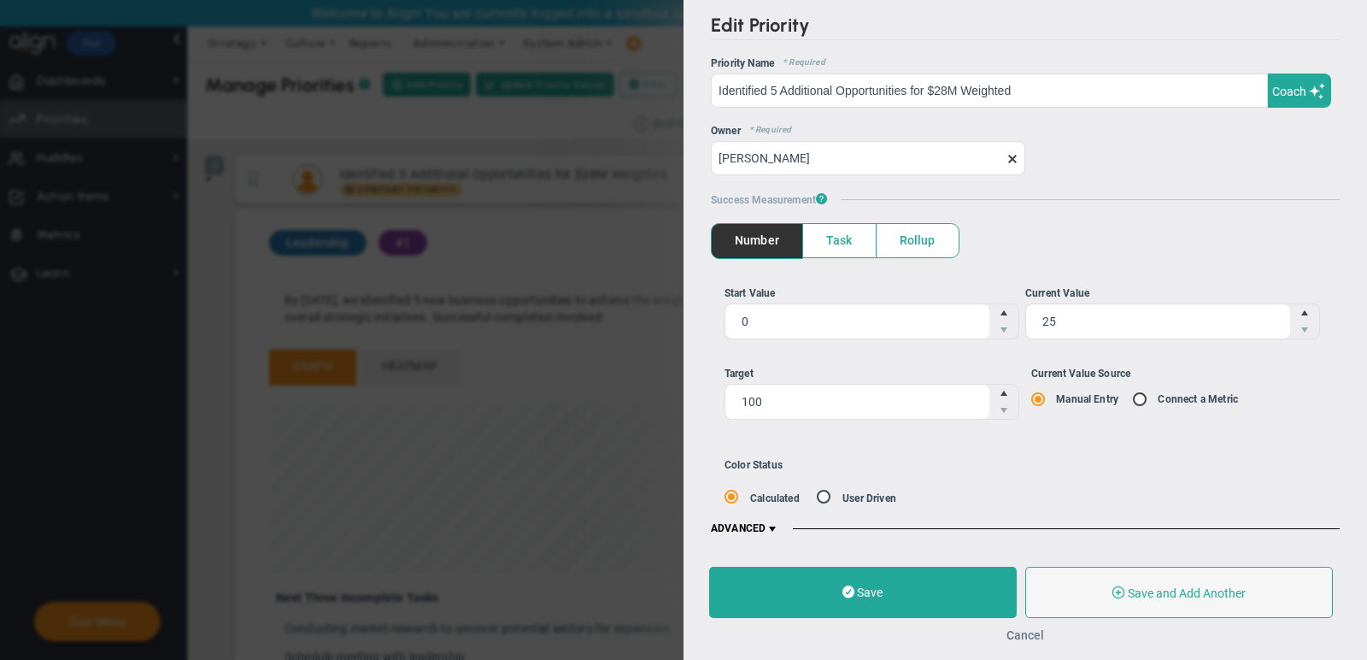
click at [1027, 632] on button "Cancel" at bounding box center [1026, 635] width 38 height 14
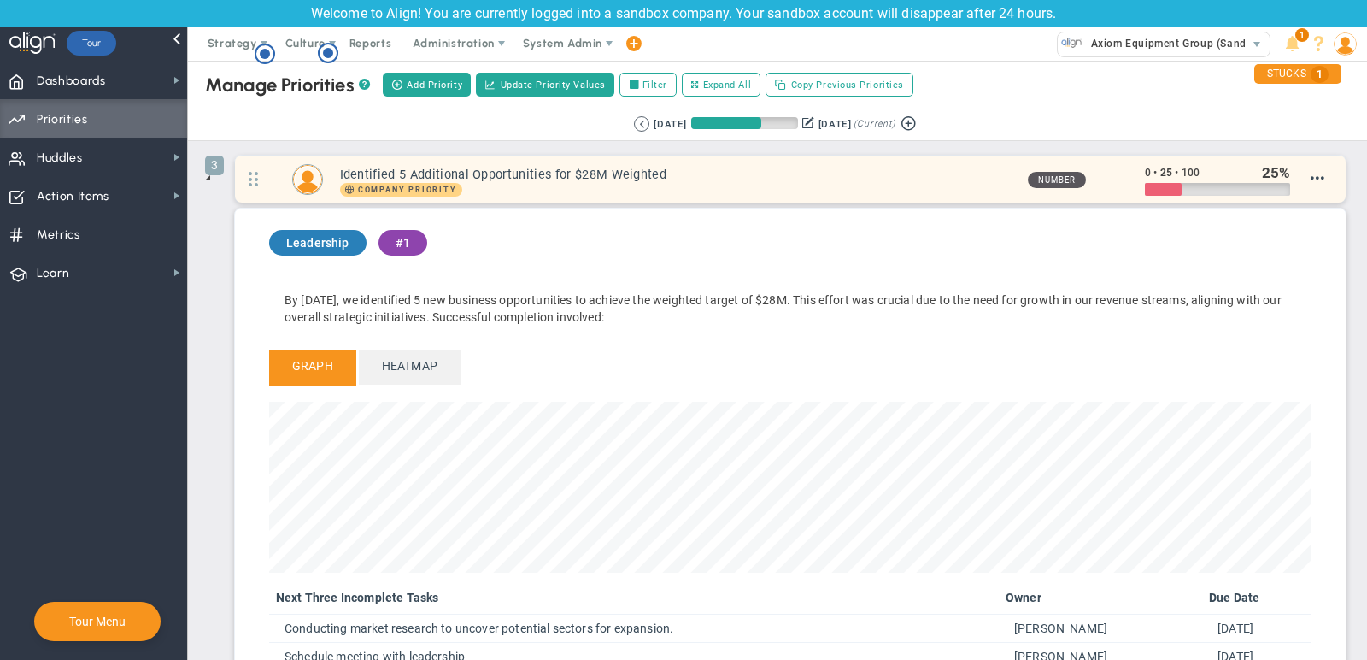
click at [871, 167] on h3 "Identified 5 Additional Opportunities for $28M Weighted" at bounding box center [677, 175] width 674 height 16
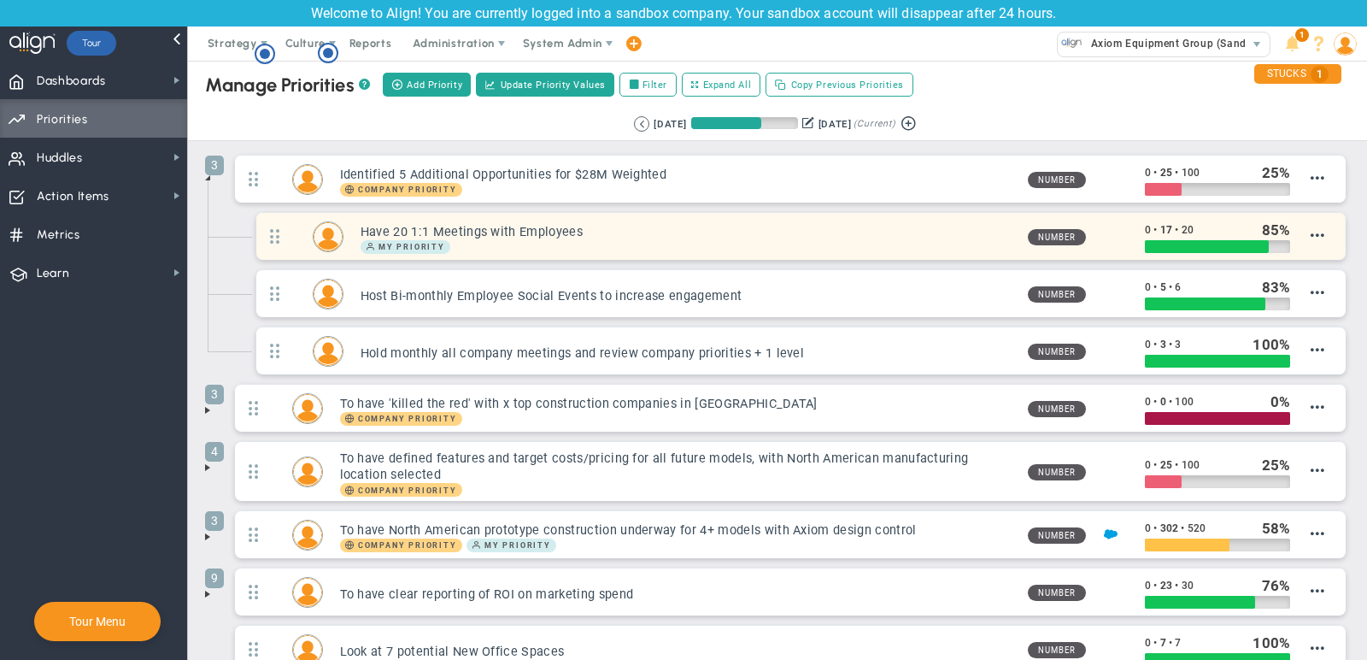
click at [873, 231] on h3 "Have 20 1:1 Meetings with Employees" at bounding box center [688, 232] width 654 height 16
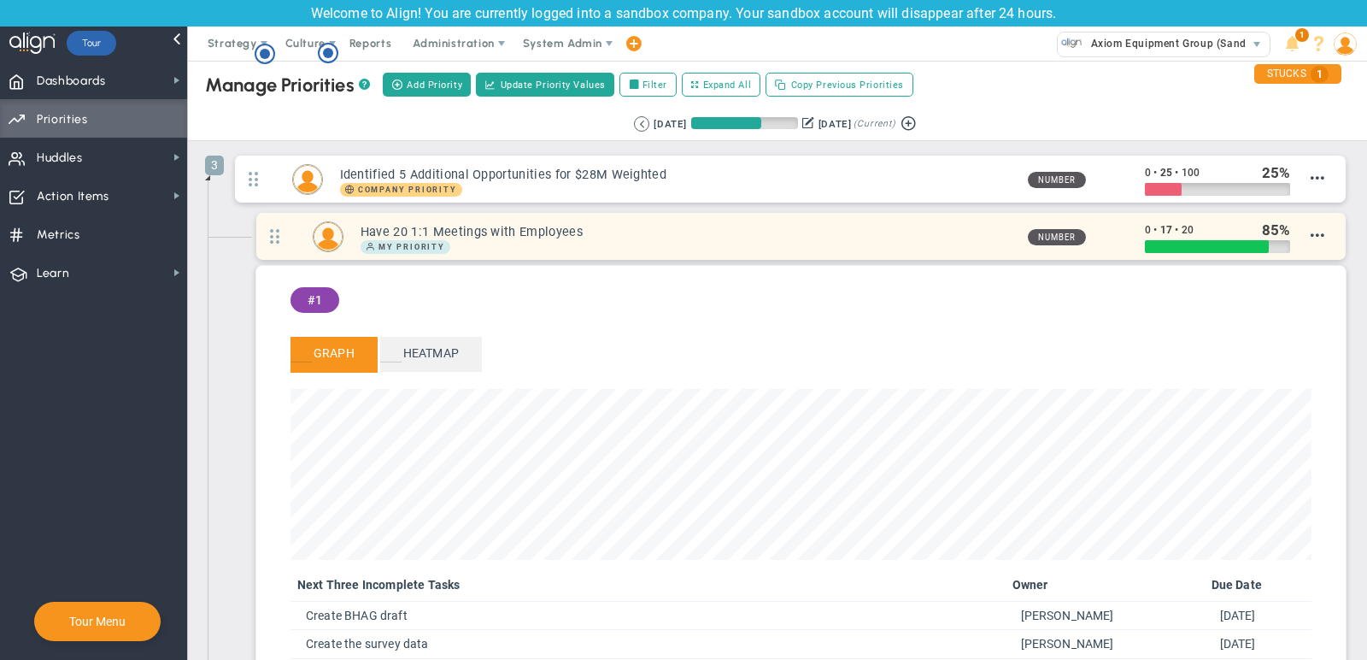
scroll to position [197, 1021]
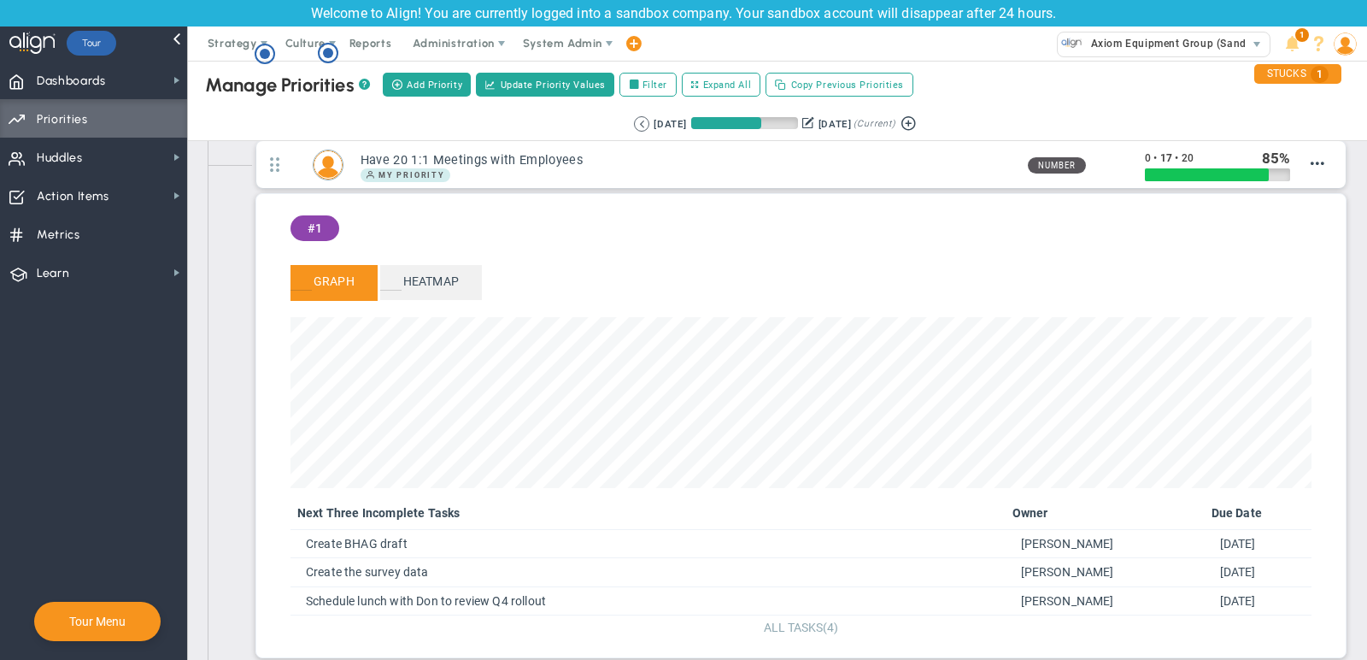
click at [777, 620] on span "ALL TASKS" at bounding box center [793, 627] width 59 height 14
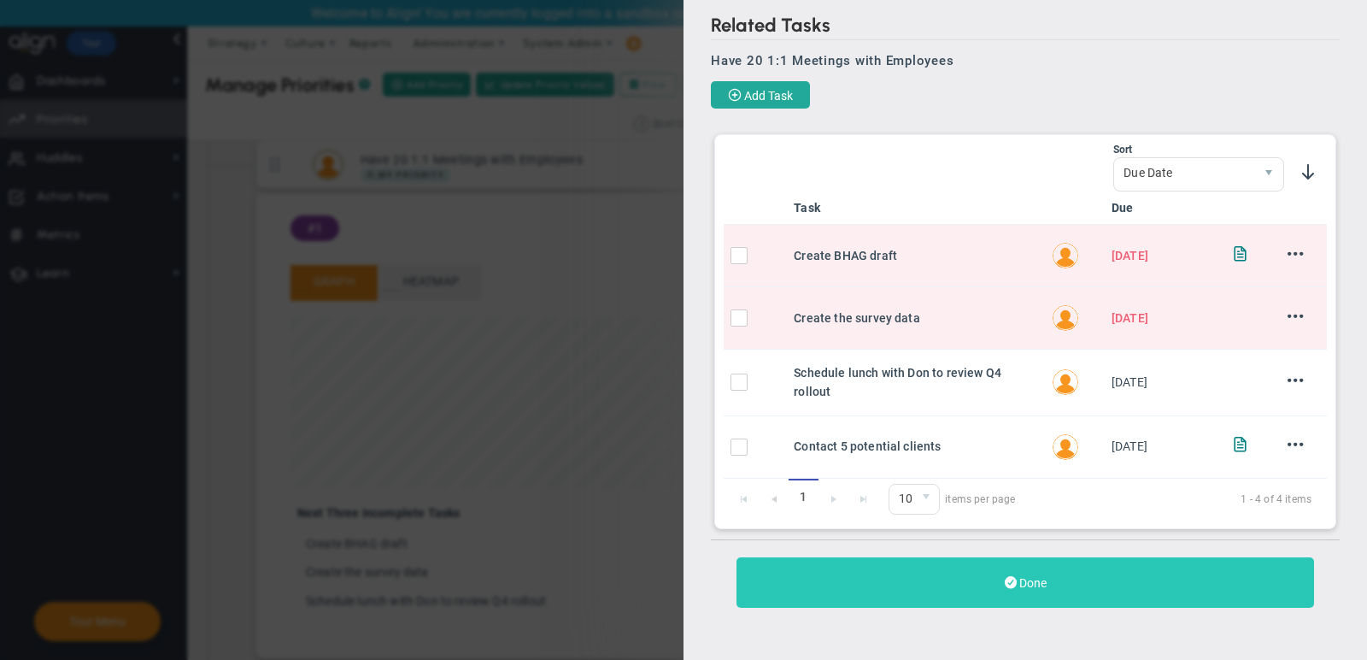
click at [1065, 567] on button "Done" at bounding box center [1026, 582] width 578 height 50
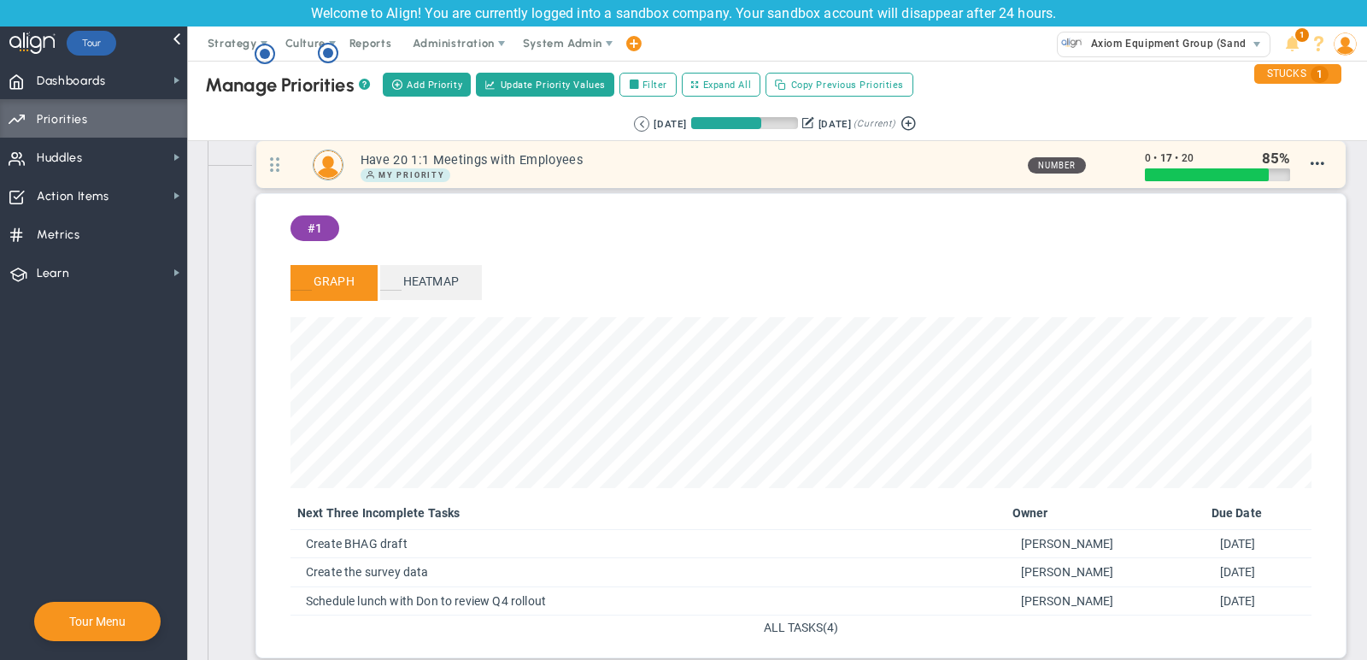
click at [914, 177] on div "My Priority" at bounding box center [688, 175] width 654 height 14
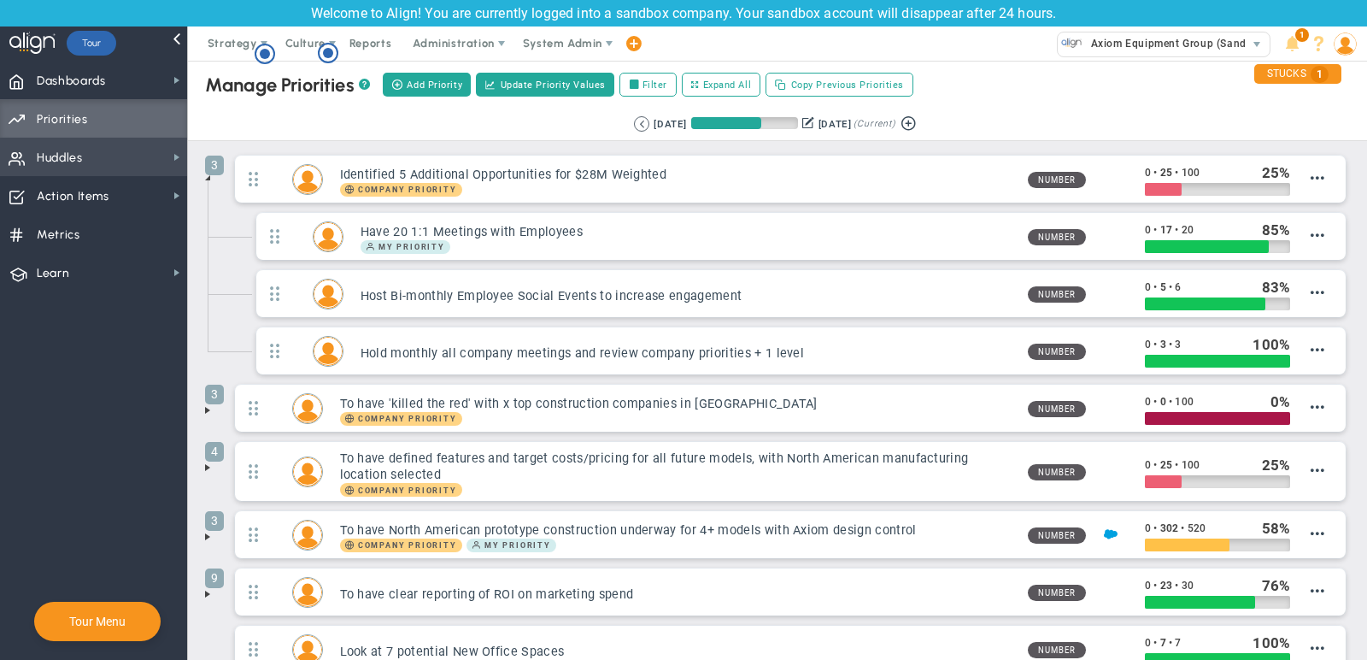
click at [44, 167] on span "Huddles" at bounding box center [60, 158] width 46 height 36
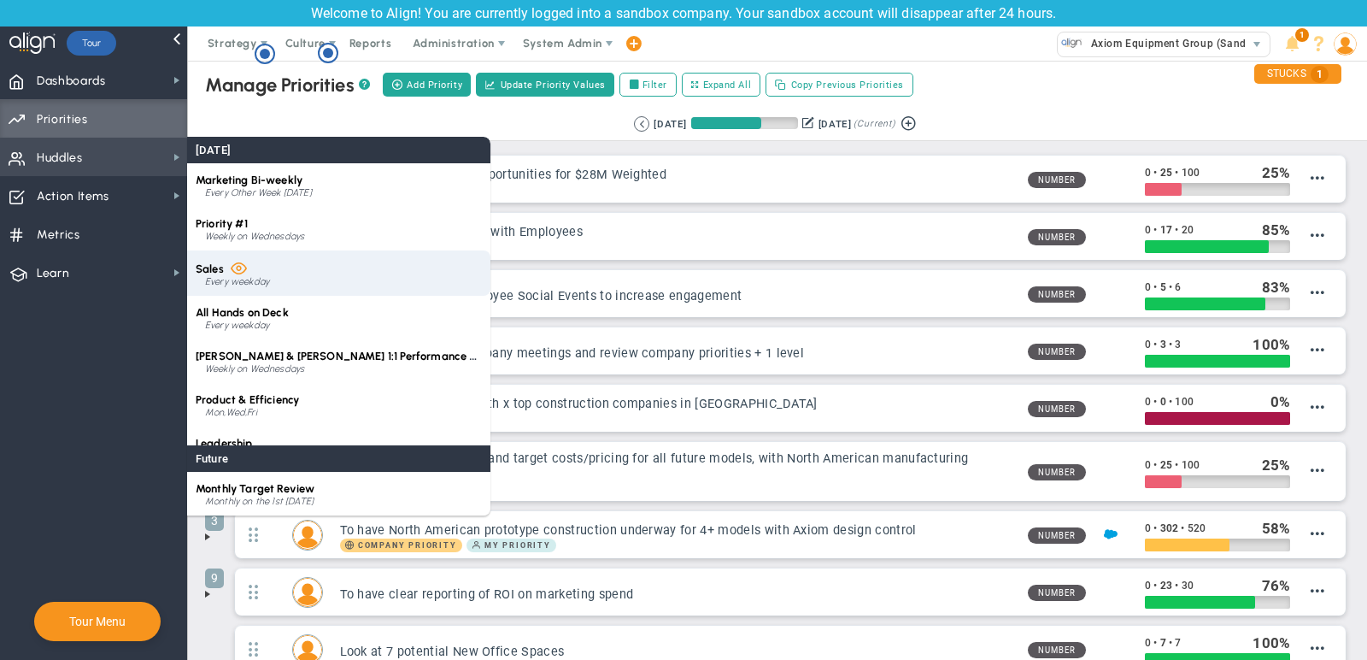
scroll to position [24, 0]
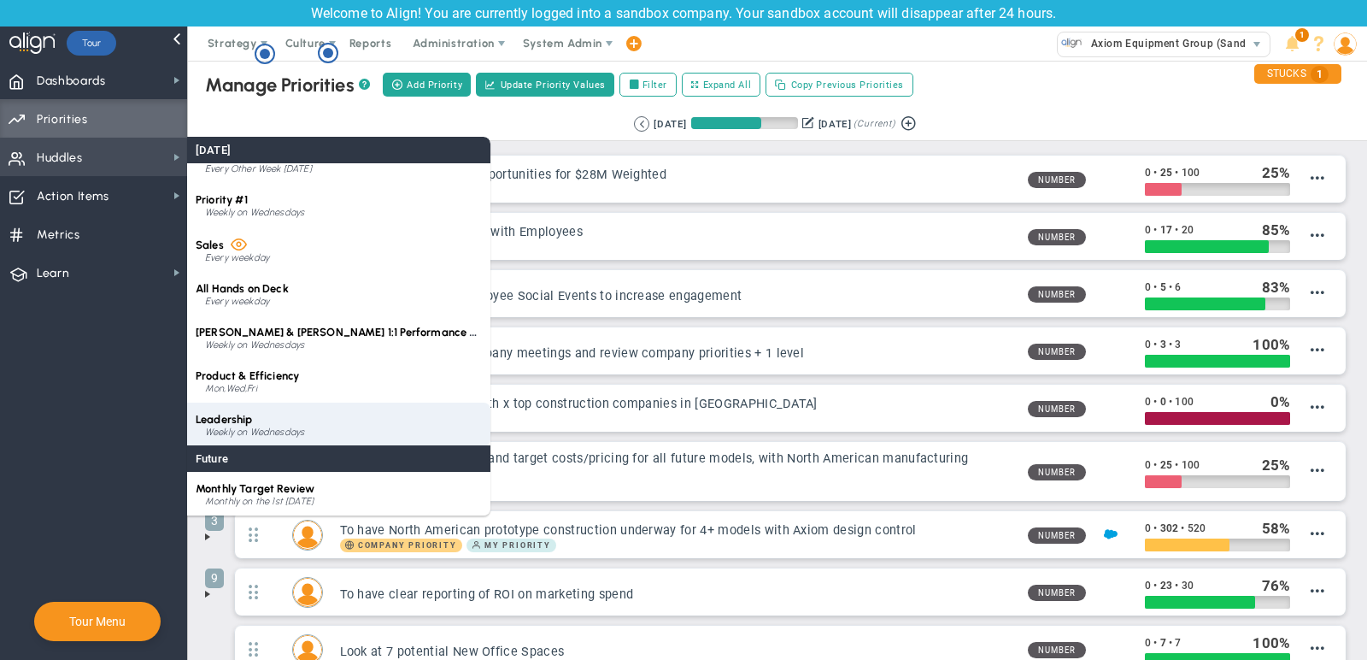
click at [261, 420] on div "Leadership Weekly on Wednesdays" at bounding box center [338, 425] width 303 height 44
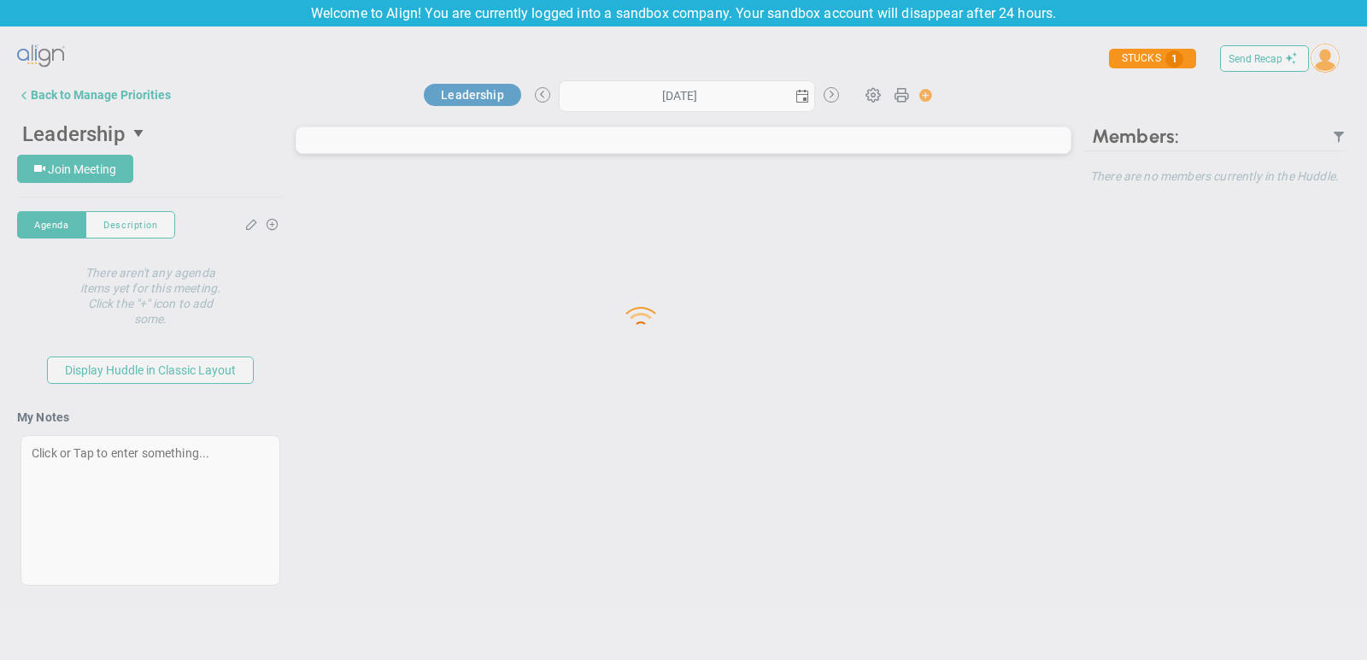
type input "[DATE]"
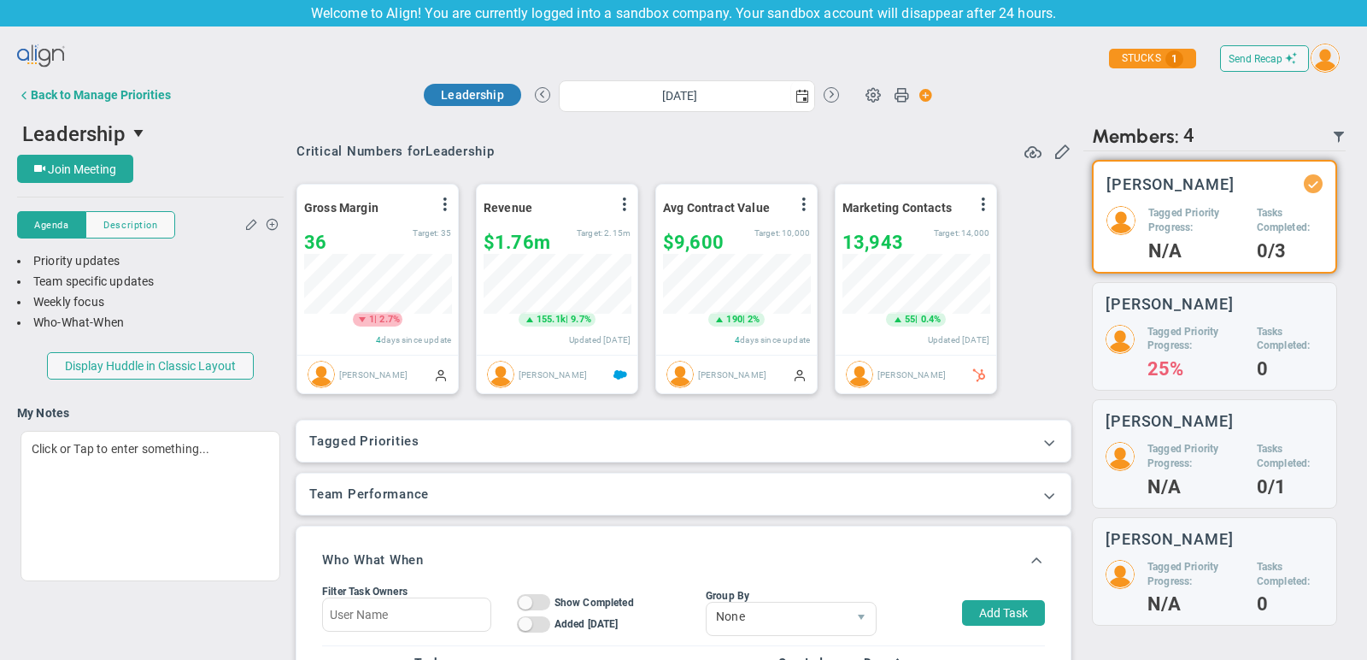
scroll to position [60, 147]
click at [1053, 441] on span at bounding box center [1049, 441] width 17 height 17
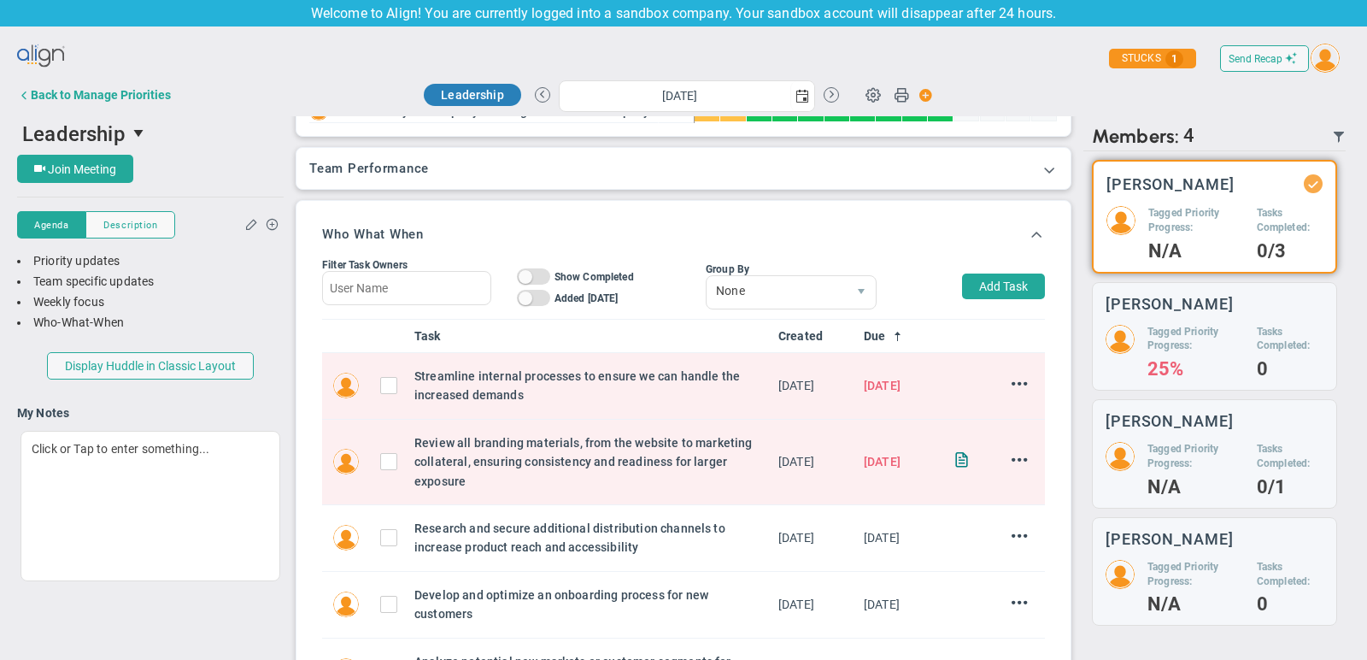
scroll to position [458, 0]
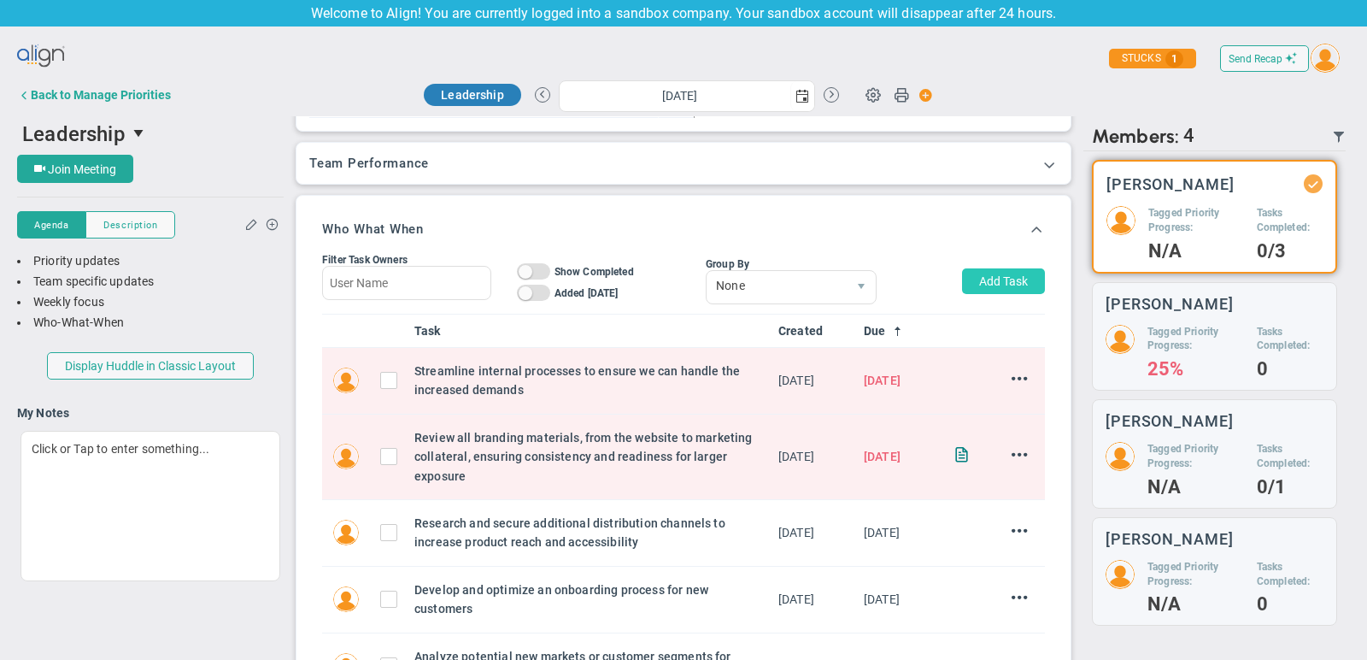
click at [1040, 280] on button "Add Task" at bounding box center [1003, 281] width 83 height 26
type input "[PERSON_NAME]"
type input "[DATE]"
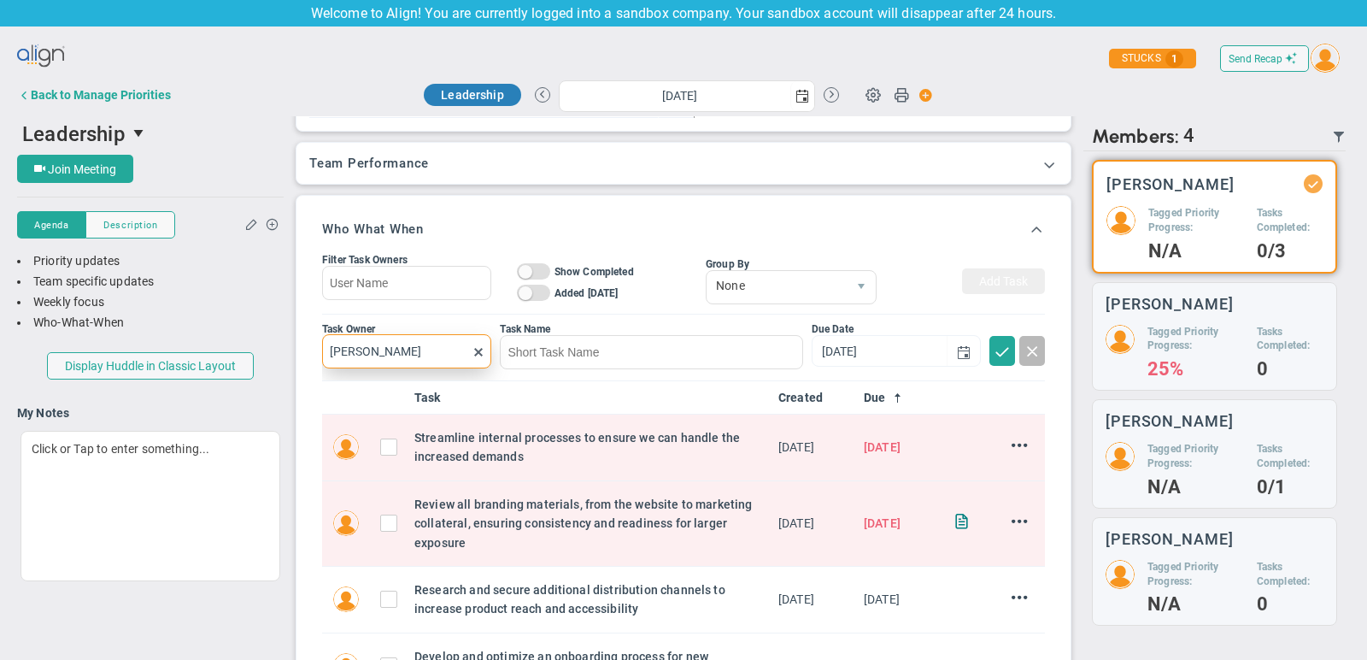
click at [398, 338] on input "[PERSON_NAME]" at bounding box center [406, 351] width 169 height 34
click at [429, 378] on div "[PERSON_NAME]" at bounding box center [416, 386] width 103 height 21
type input "[PERSON_NAME]"
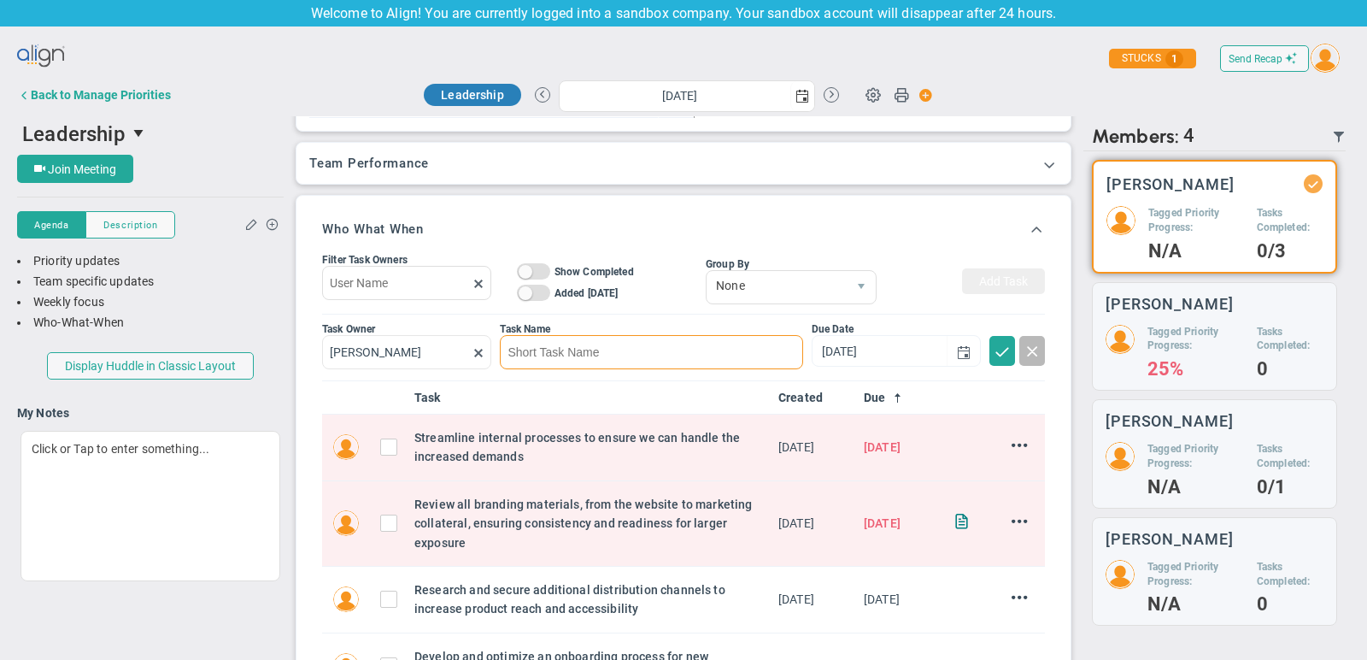
click at [572, 344] on input at bounding box center [651, 352] width 303 height 34
click at [967, 348] on span "select" at bounding box center [964, 352] width 14 height 14
type input "example"
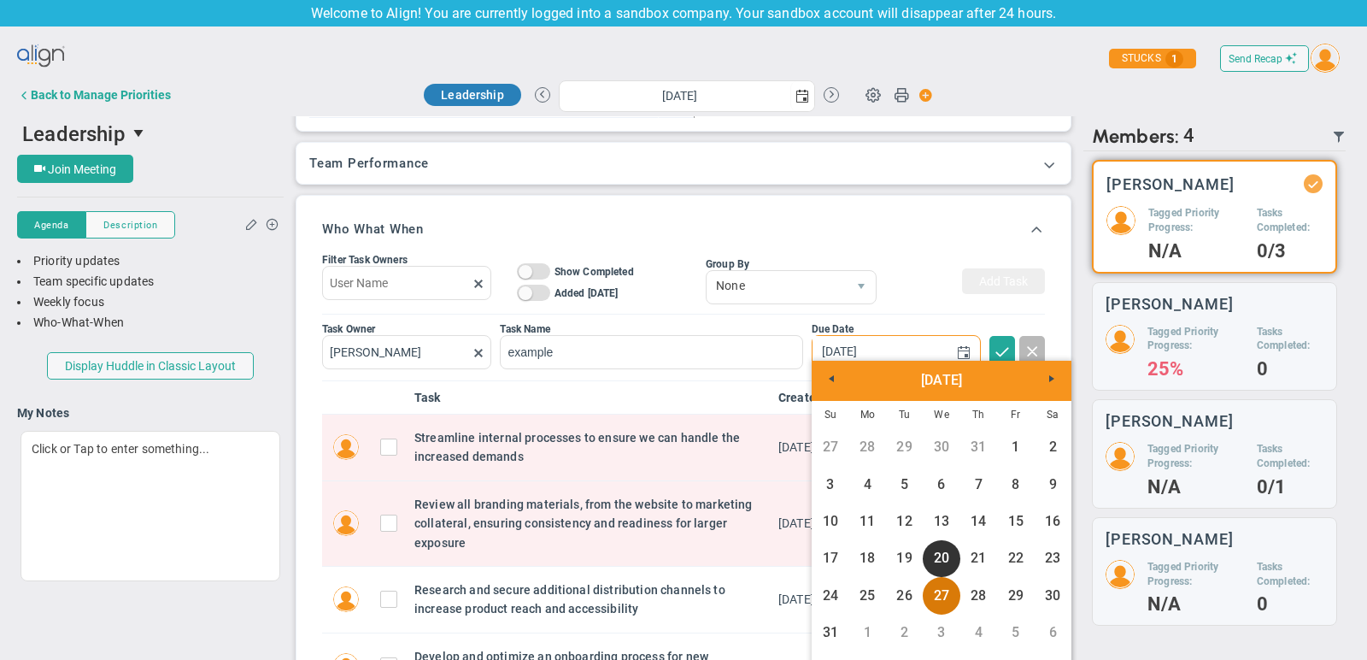
click at [937, 598] on link "27" at bounding box center [941, 595] width 37 height 37
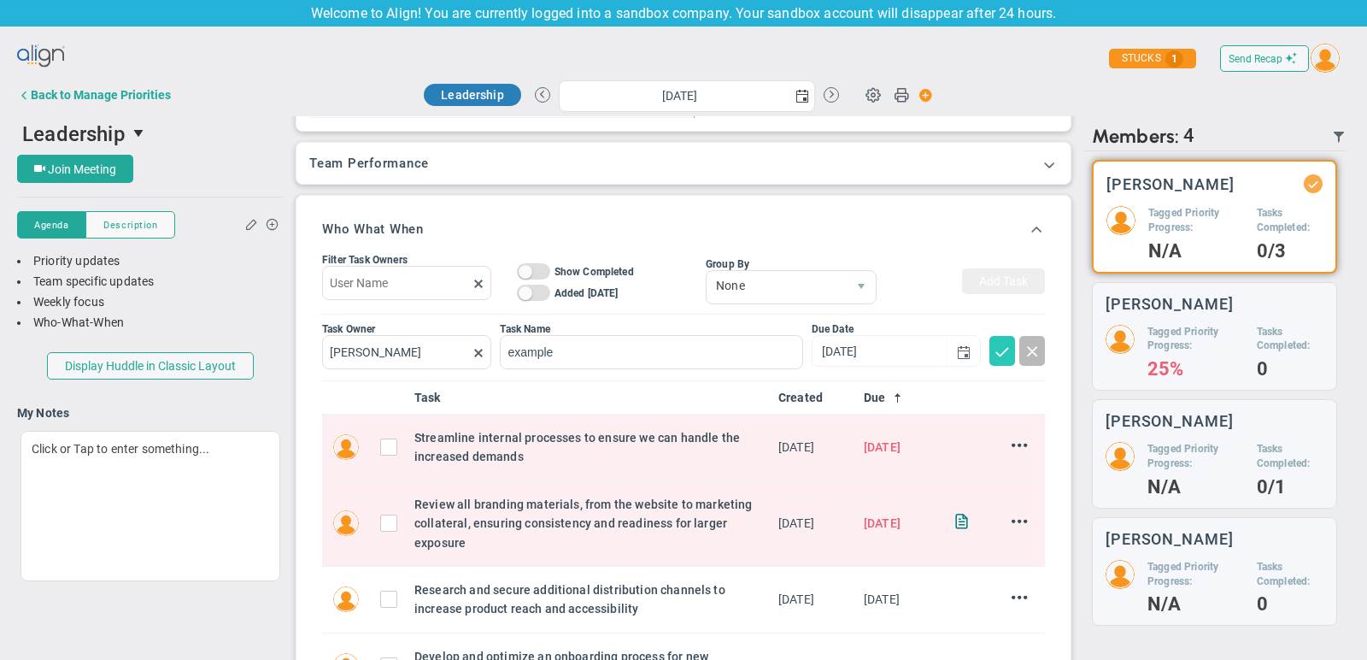
click at [995, 353] on span at bounding box center [1002, 350] width 17 height 17
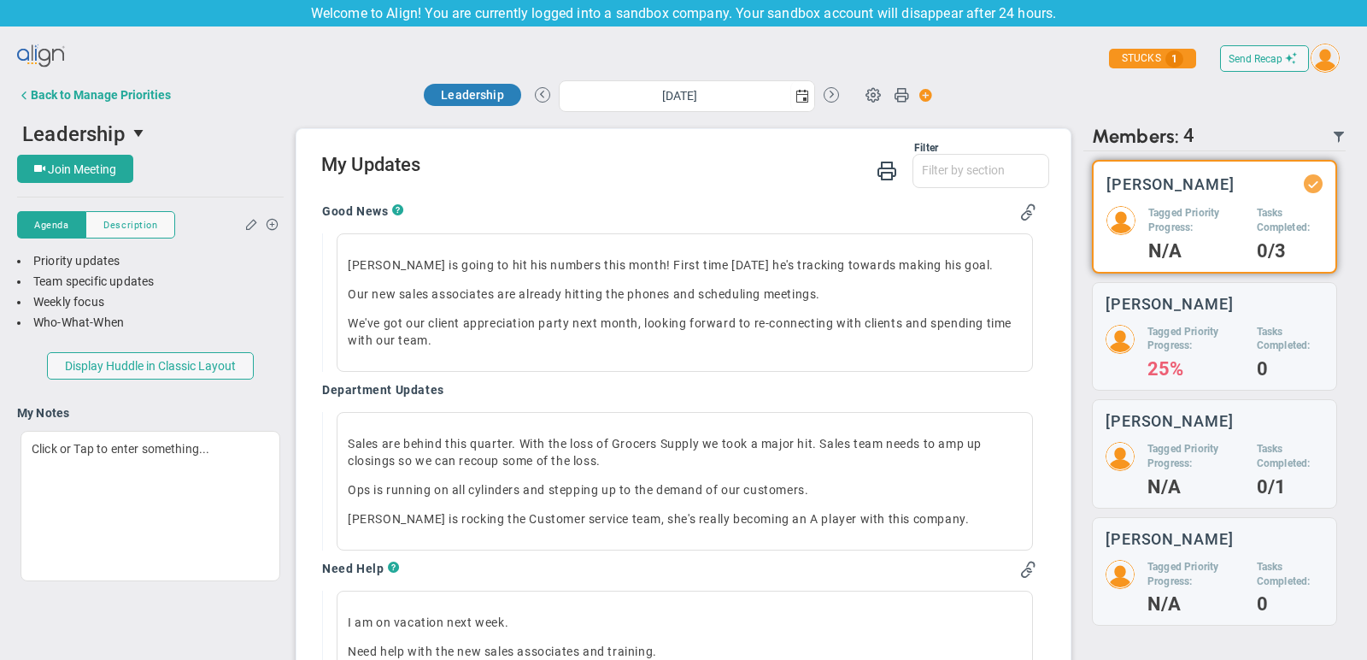
scroll to position [1113, 0]
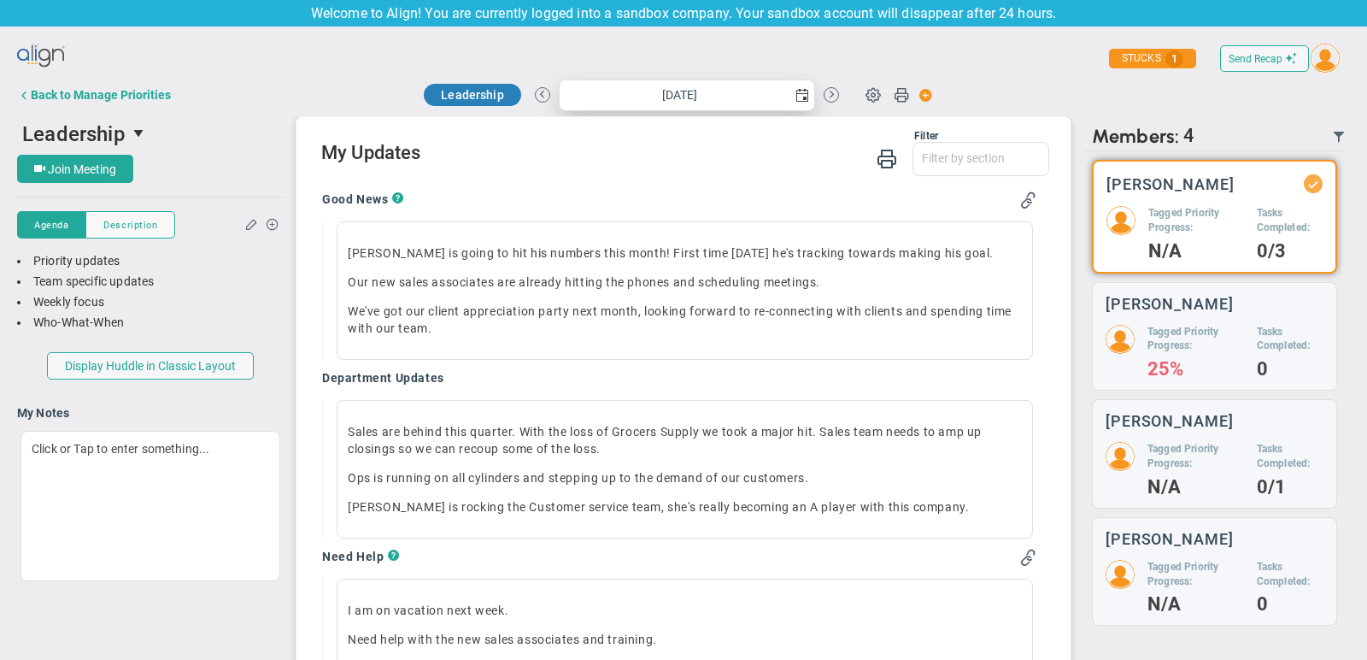
click at [806, 89] on span "select" at bounding box center [802, 95] width 24 height 30
click at [520, 182] on div "Good News ? [PERSON_NAME] is going to hit his numbers this month! First time [D…" at bounding box center [679, 635] width 740 height 913
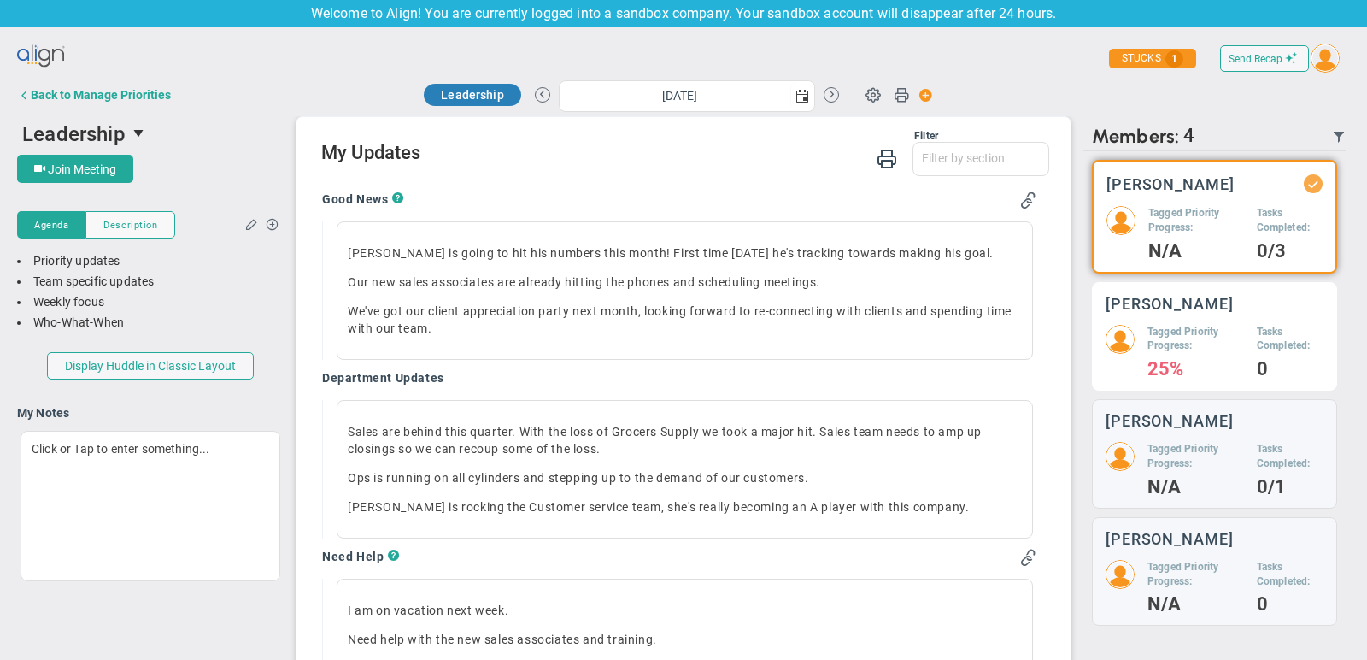
click at [1129, 354] on div "Tagged Priority Progress: 25% Tasks Completed: 0" at bounding box center [1215, 351] width 218 height 53
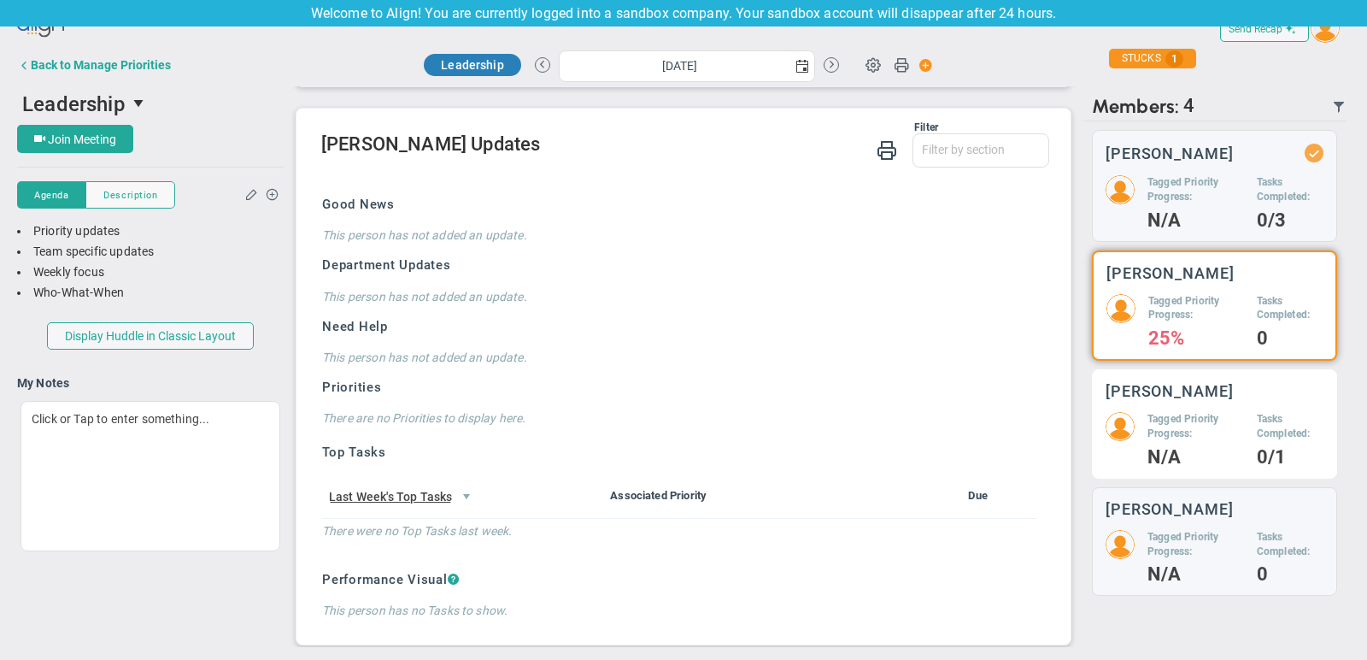
click at [1195, 441] on div "Tagged Priority Progress: N/A" at bounding box center [1196, 438] width 97 height 53
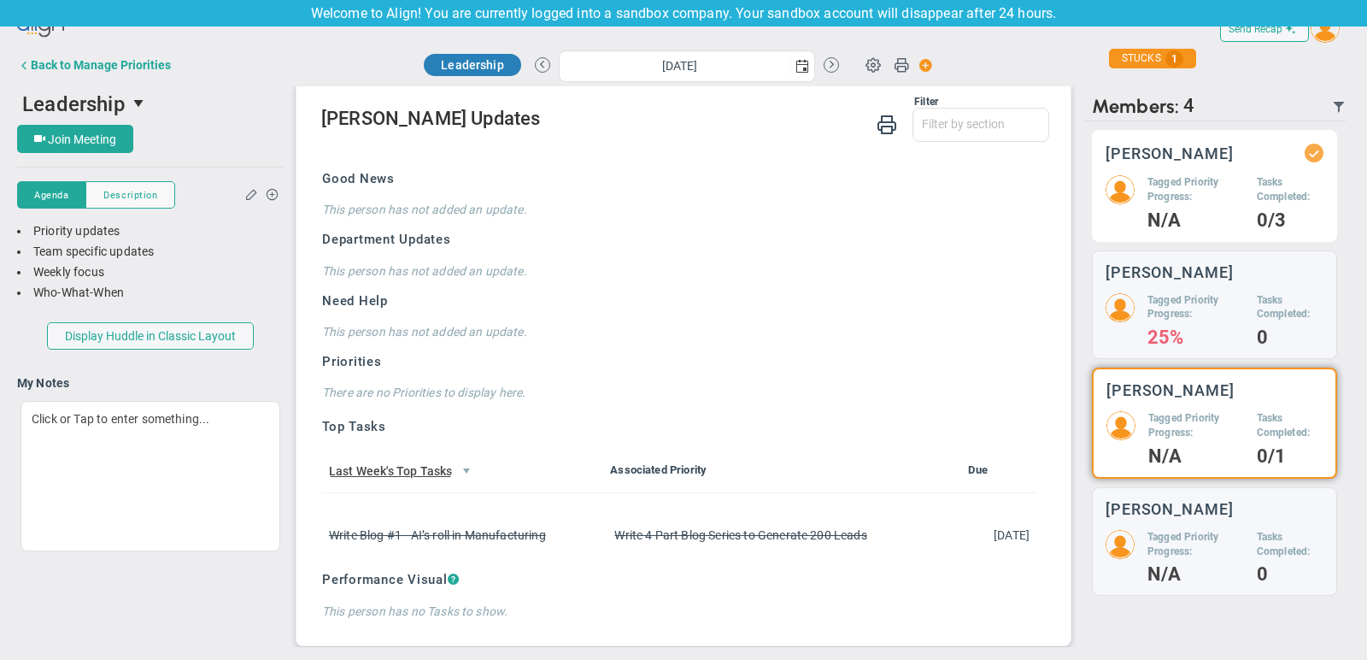
click at [1192, 134] on div "[PERSON_NAME] Tagged Priority Progress: N/A Tasks Completed: 0/3" at bounding box center [1214, 186] width 245 height 112
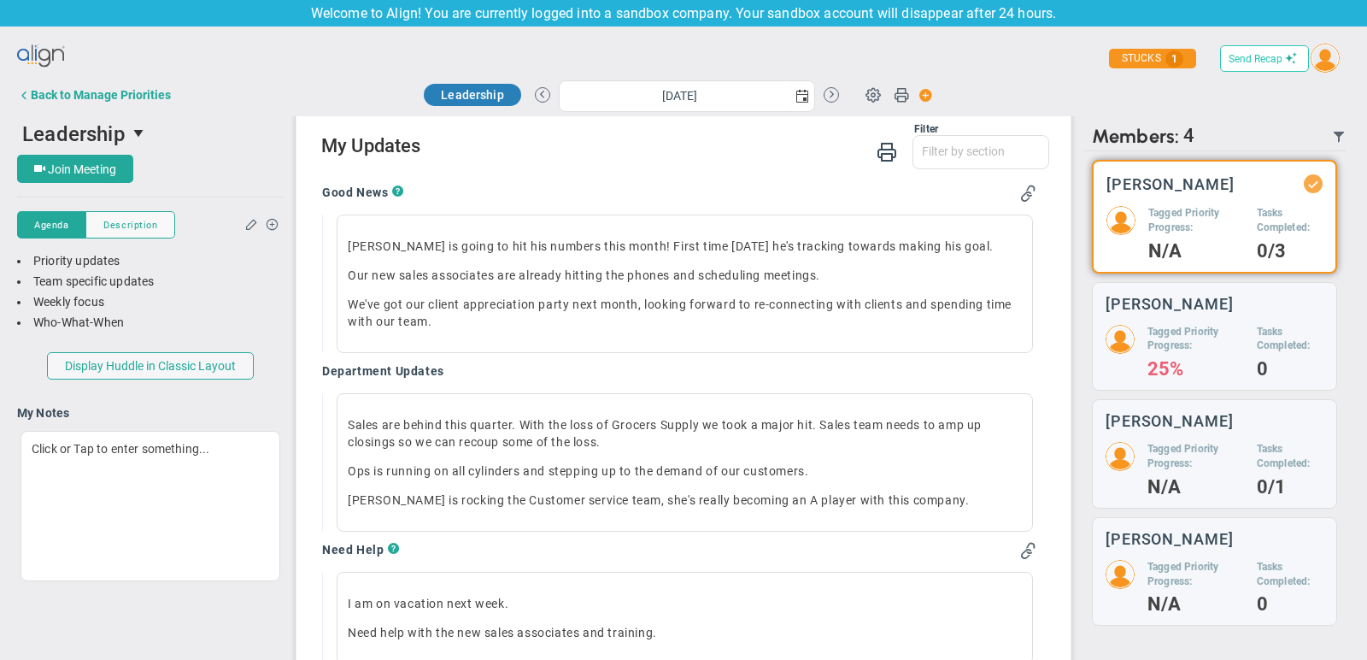
click at [1251, 53] on span "Send Recap" at bounding box center [1256, 59] width 54 height 12
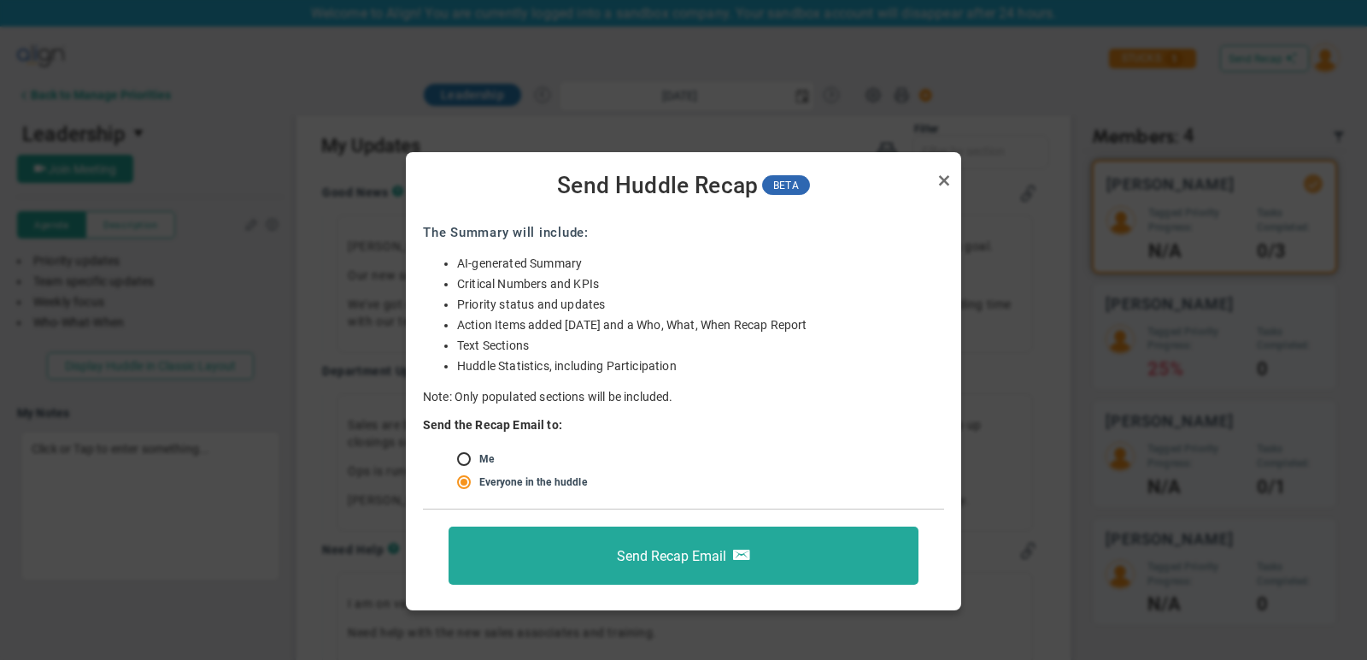
click at [465, 455] on input "radio" at bounding box center [469, 460] width 17 height 14
radio input "true"
click at [947, 179] on link "Close" at bounding box center [944, 180] width 21 height 21
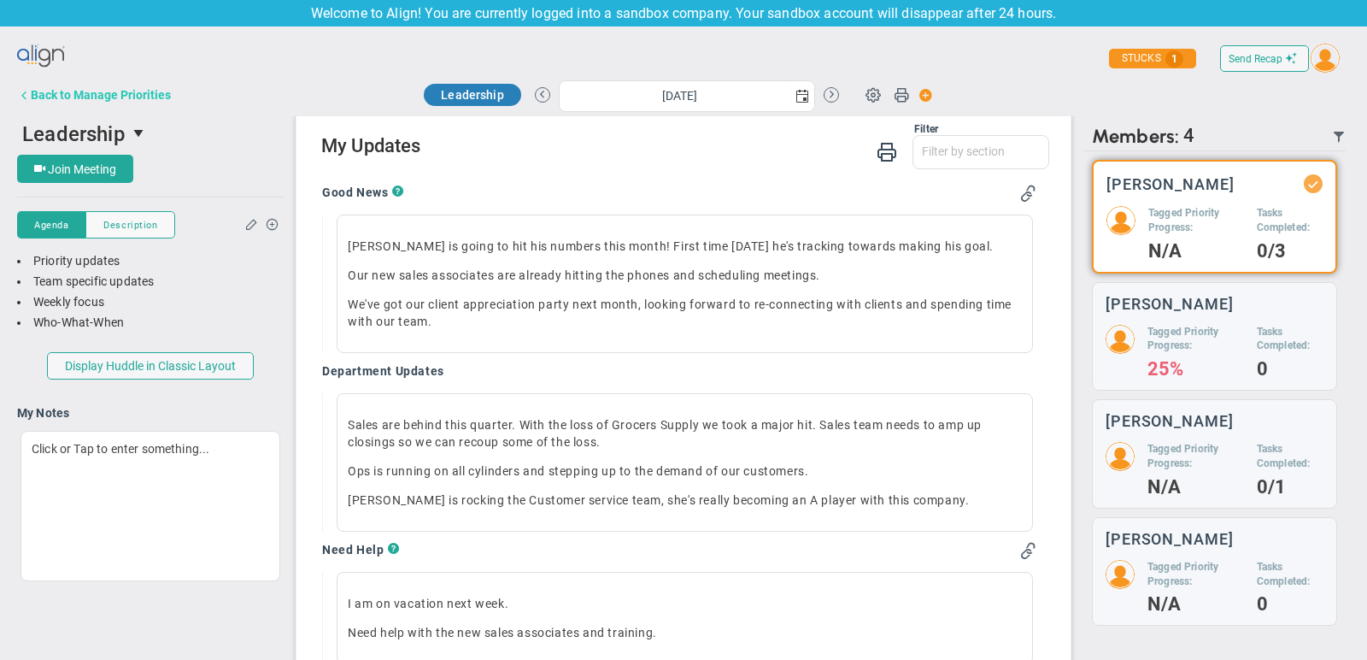
click at [156, 90] on div "Back to Manage Priorities" at bounding box center [101, 95] width 140 height 14
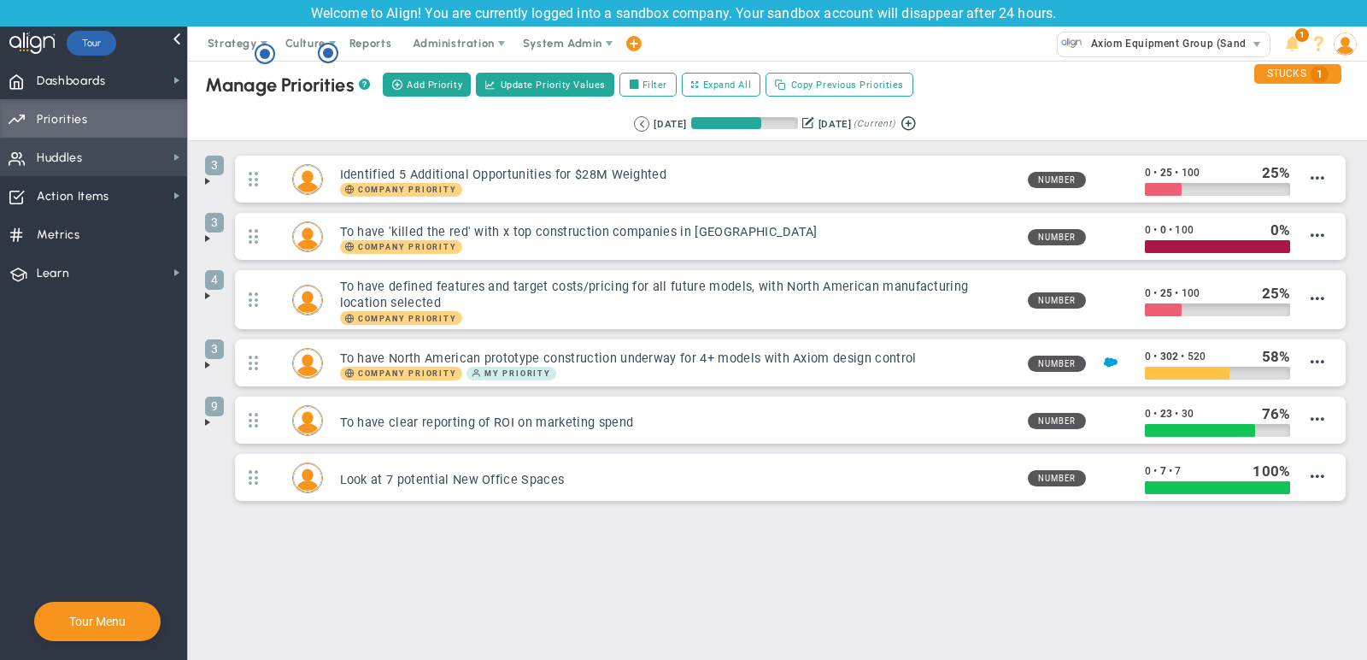
click at [116, 157] on span "Huddles Huddles" at bounding box center [93, 157] width 187 height 38
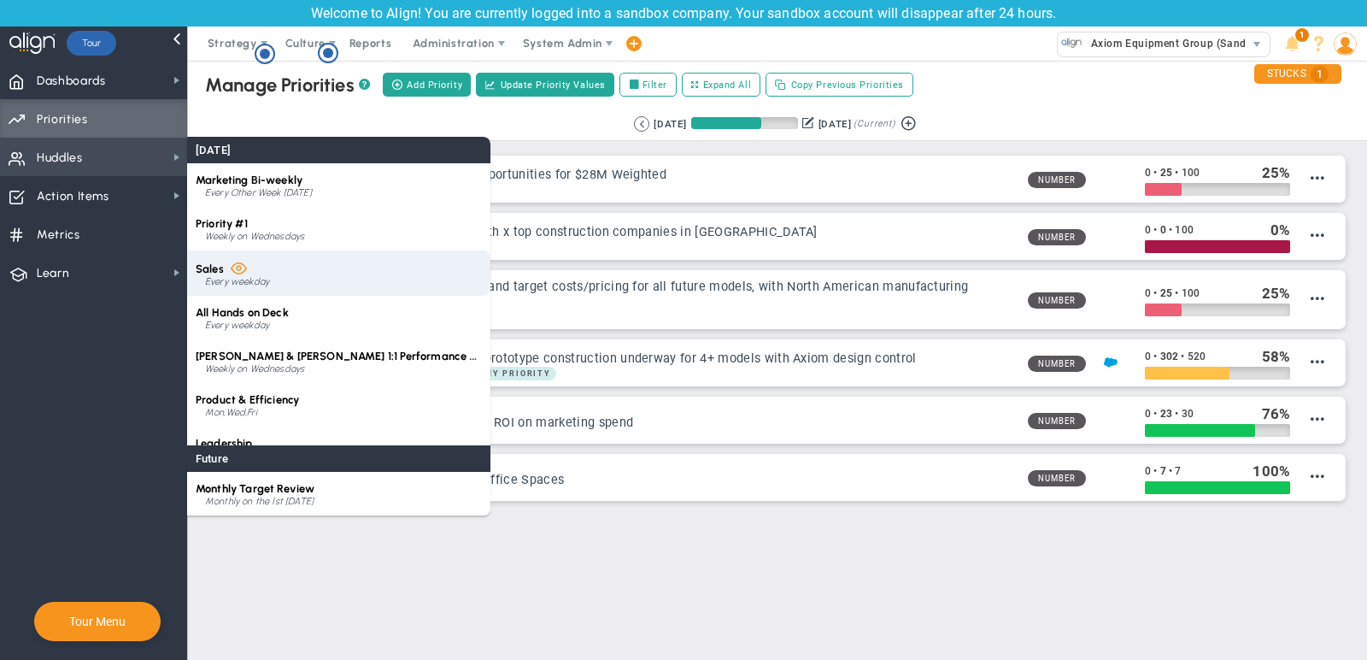
scroll to position [24, 0]
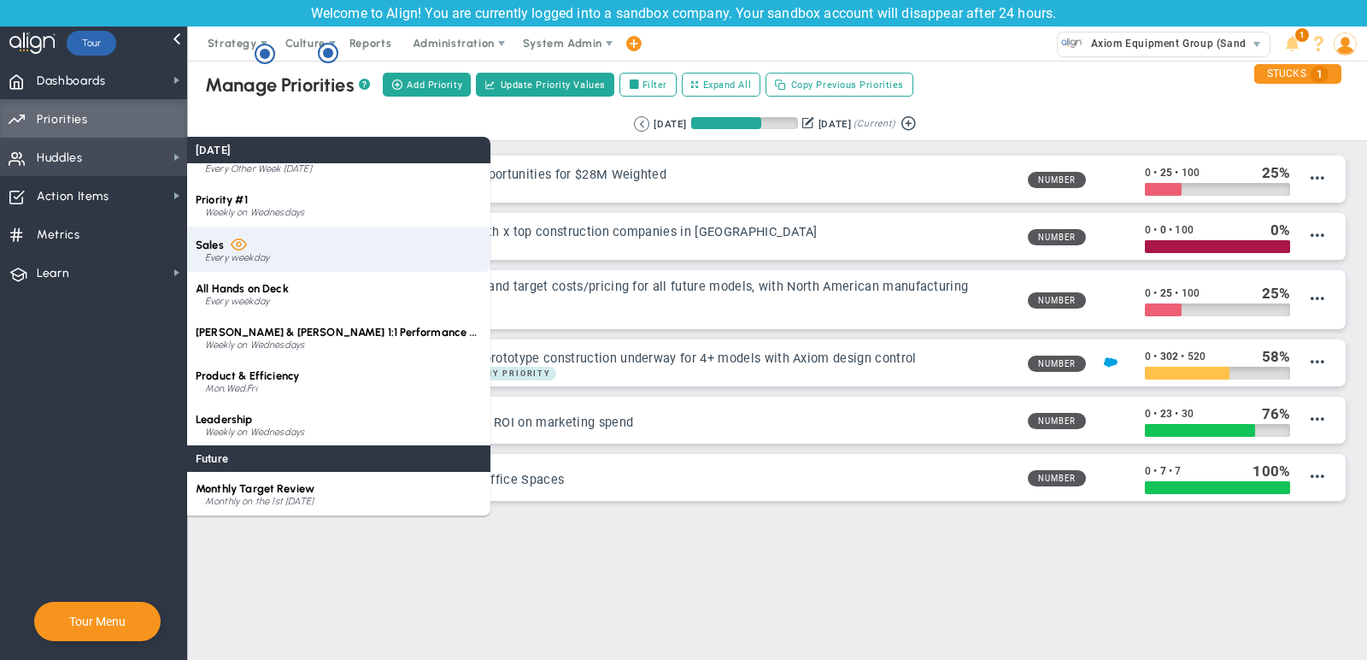
click at [305, 248] on div "Sales Every weekday" at bounding box center [338, 248] width 303 height 45
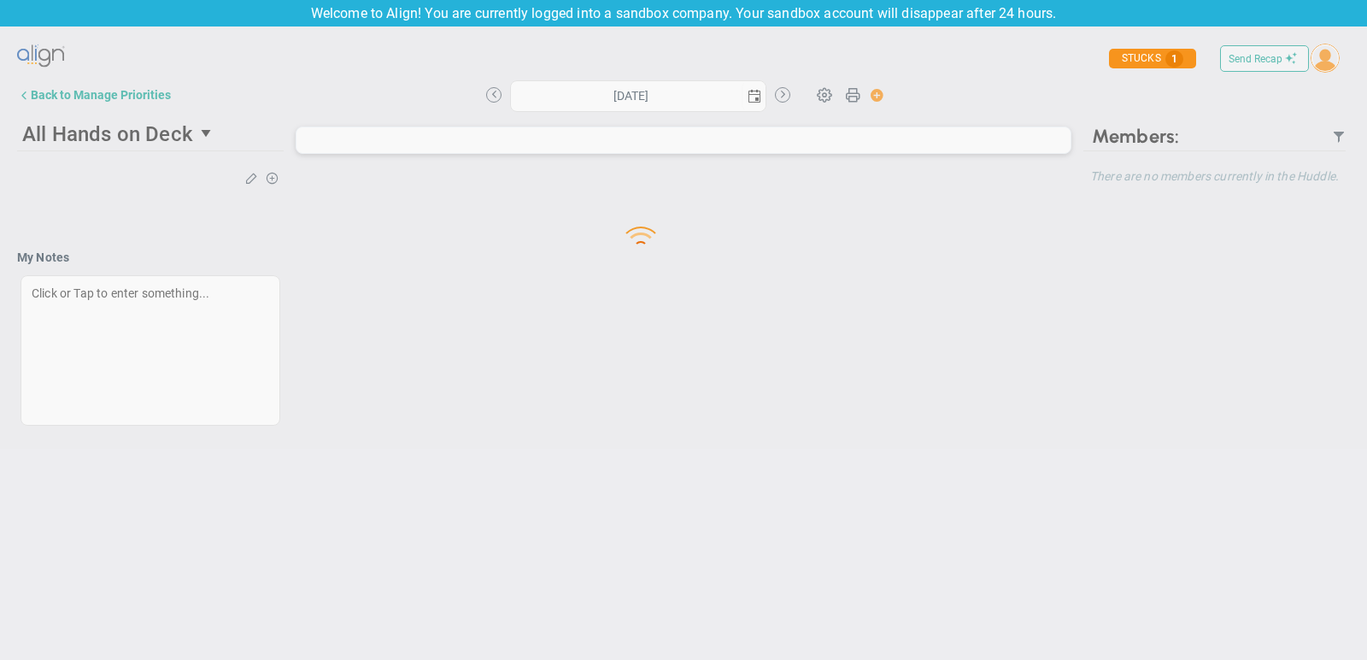
type input "[DATE]"
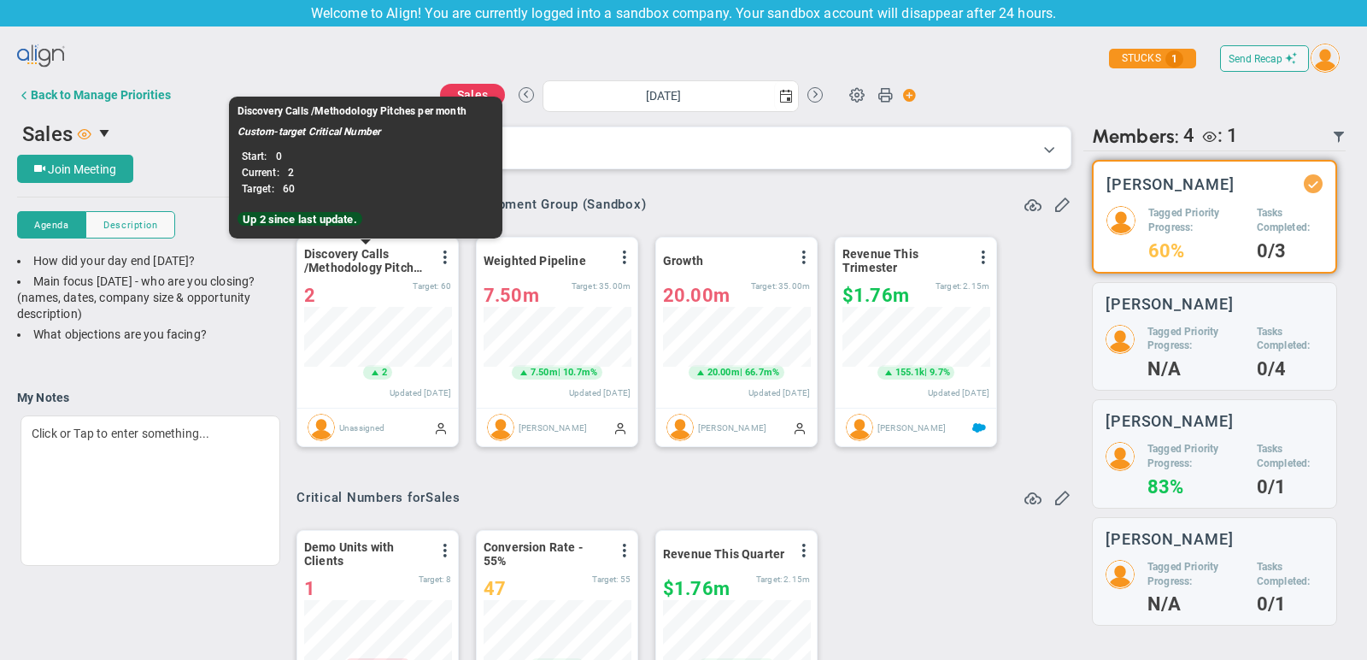
scroll to position [60, 147]
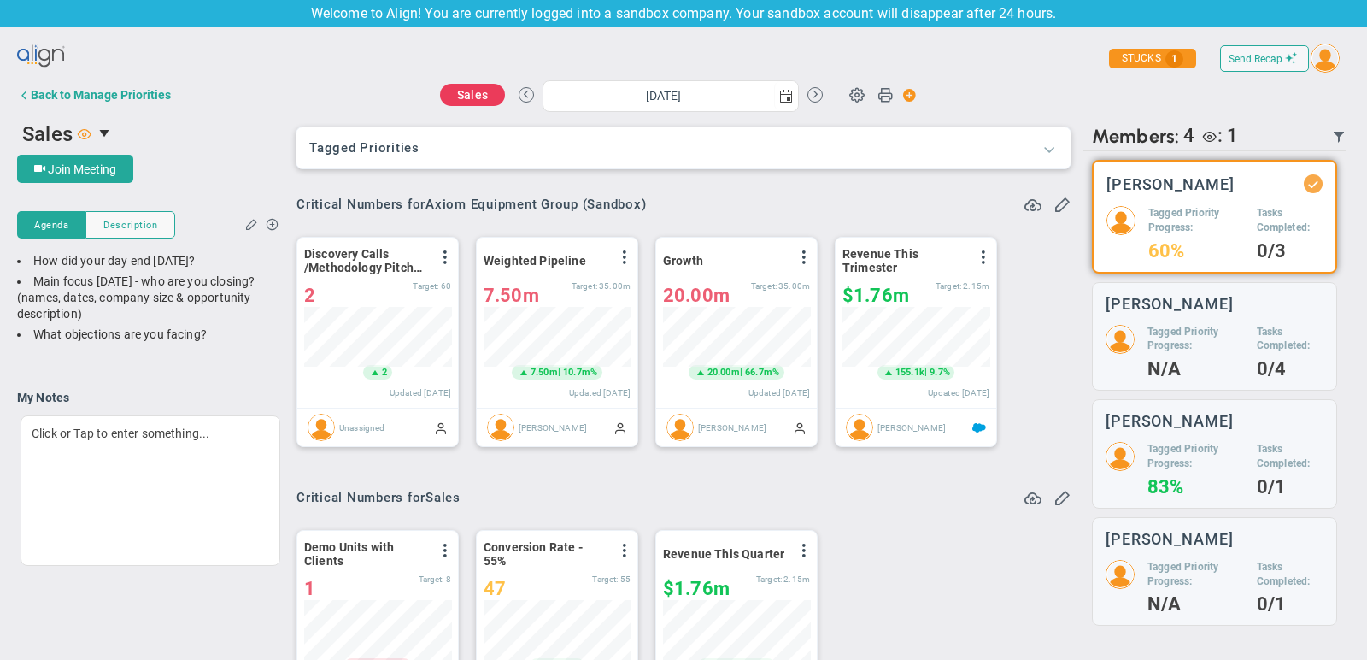
click at [1049, 147] on span at bounding box center [1049, 148] width 17 height 17
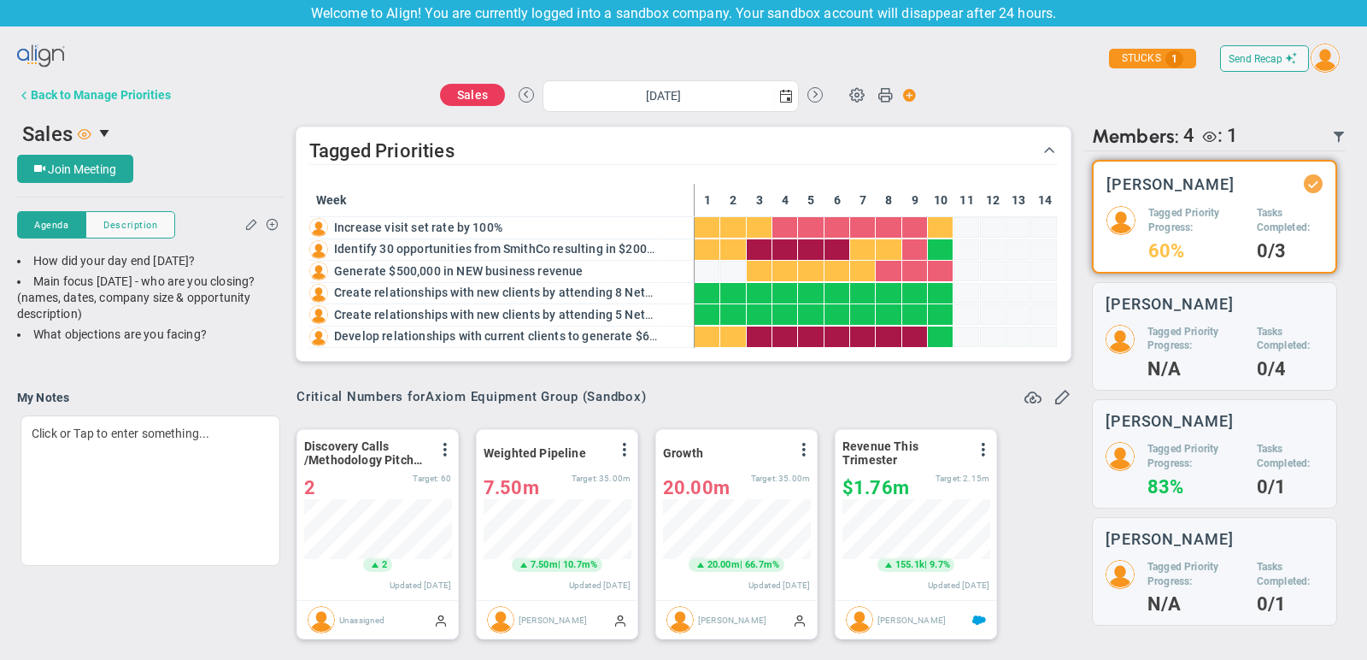
click at [85, 83] on button "Back to Manage Priorities" at bounding box center [94, 95] width 154 height 34
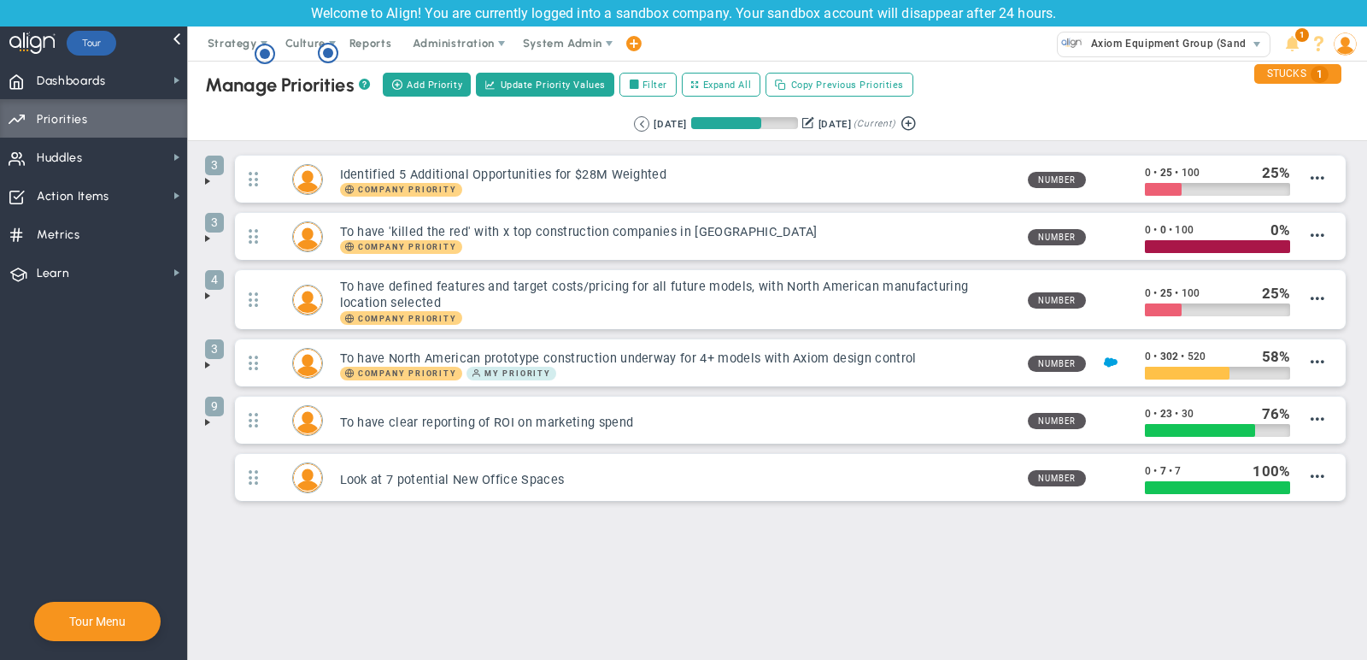
click at [203, 419] on span at bounding box center [208, 422] width 14 height 14
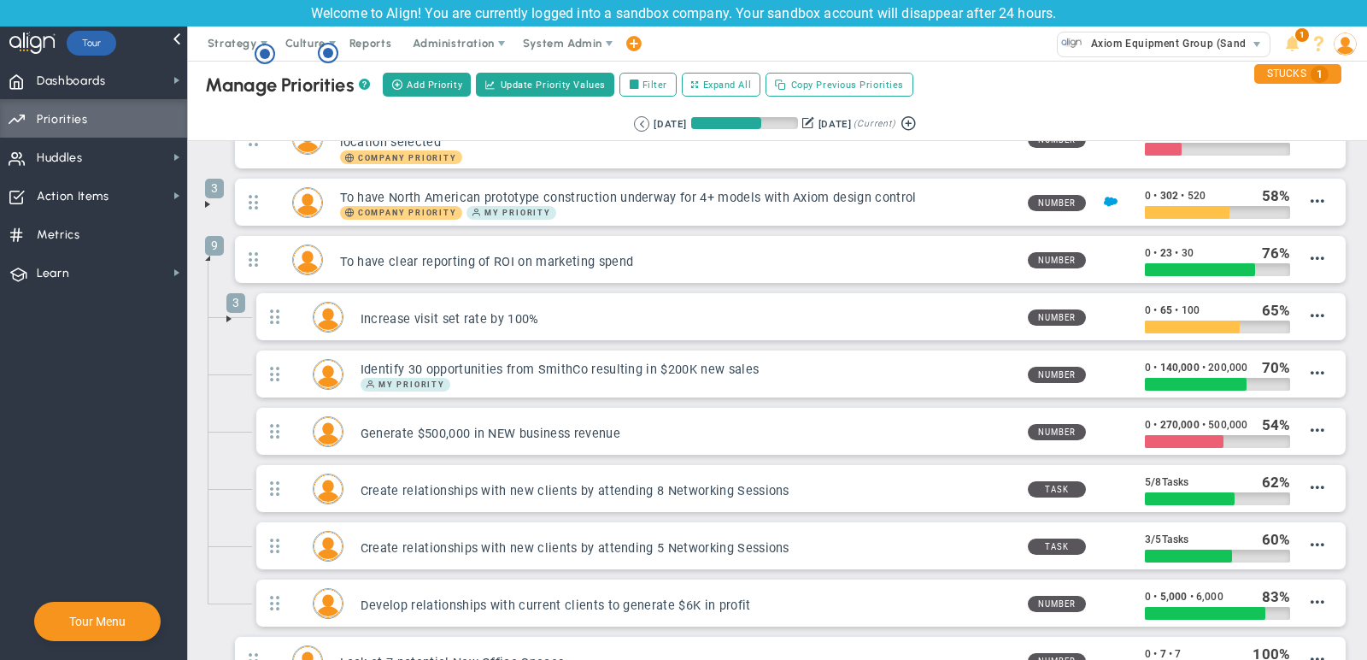
scroll to position [163, 0]
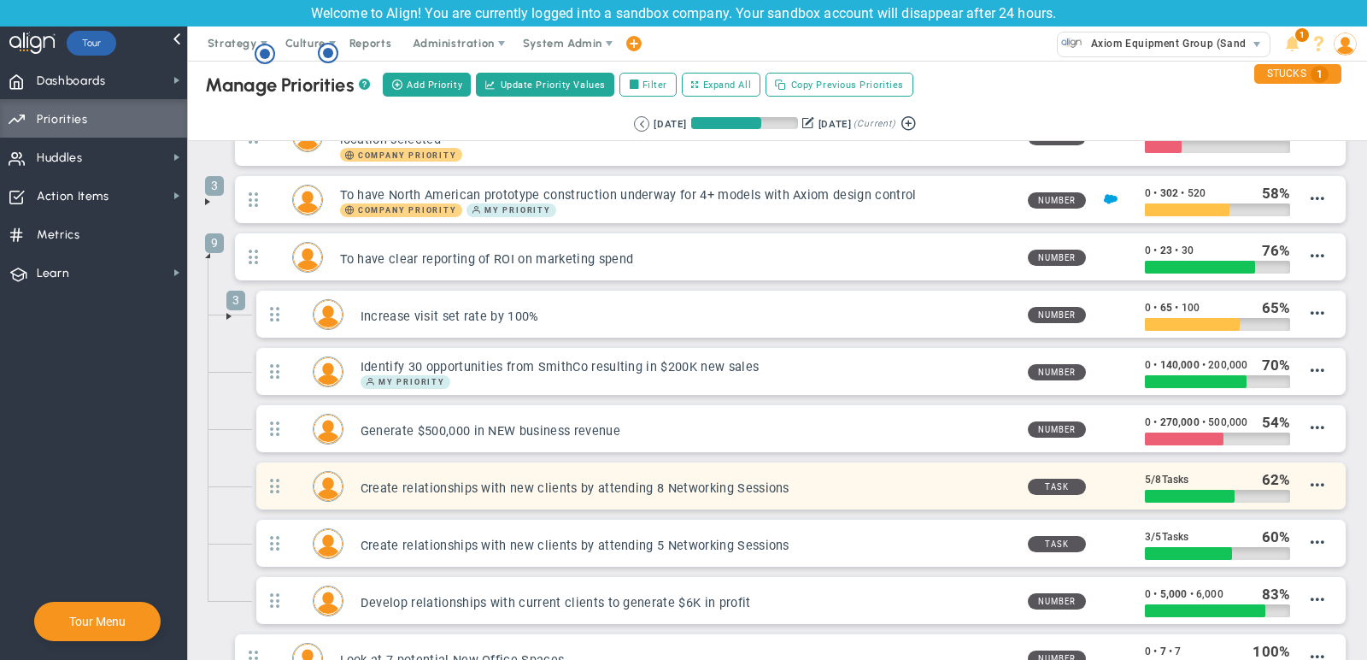
click at [902, 482] on h3 "Create relationships with new clients by attending 8 Networking Sessions" at bounding box center [688, 488] width 654 height 16
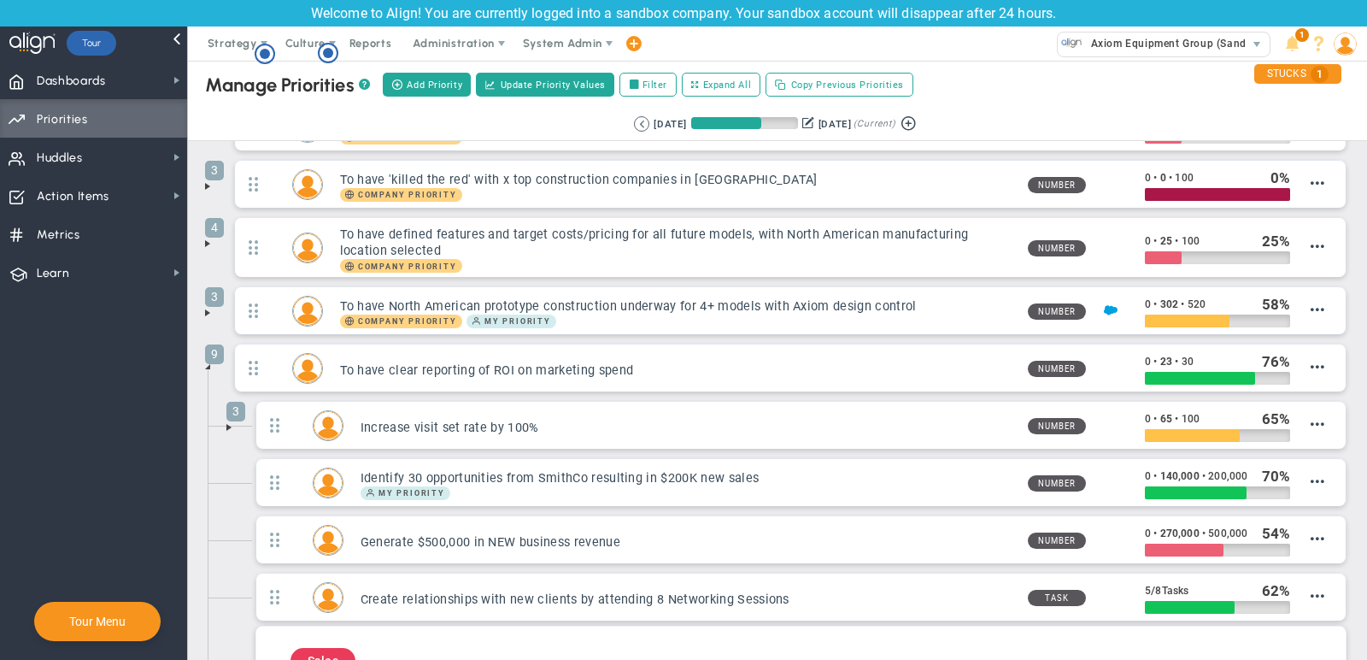
scroll to position [58, 0]
